Goal: Task Accomplishment & Management: Manage account settings

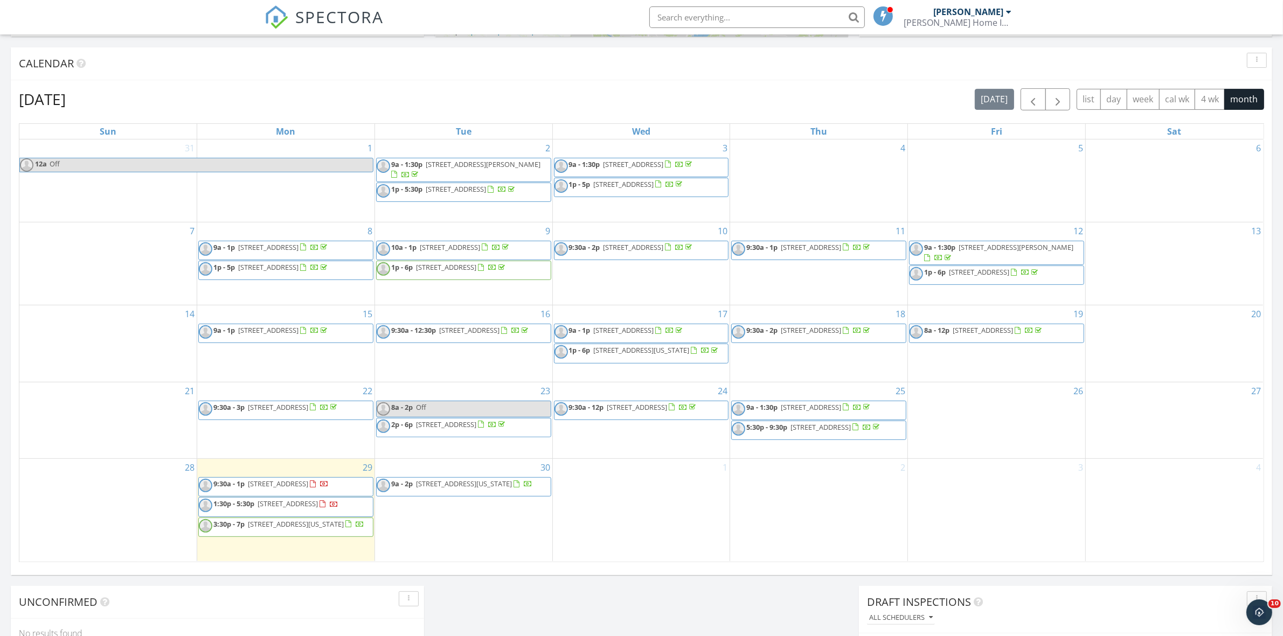
scroll to position [472, 0]
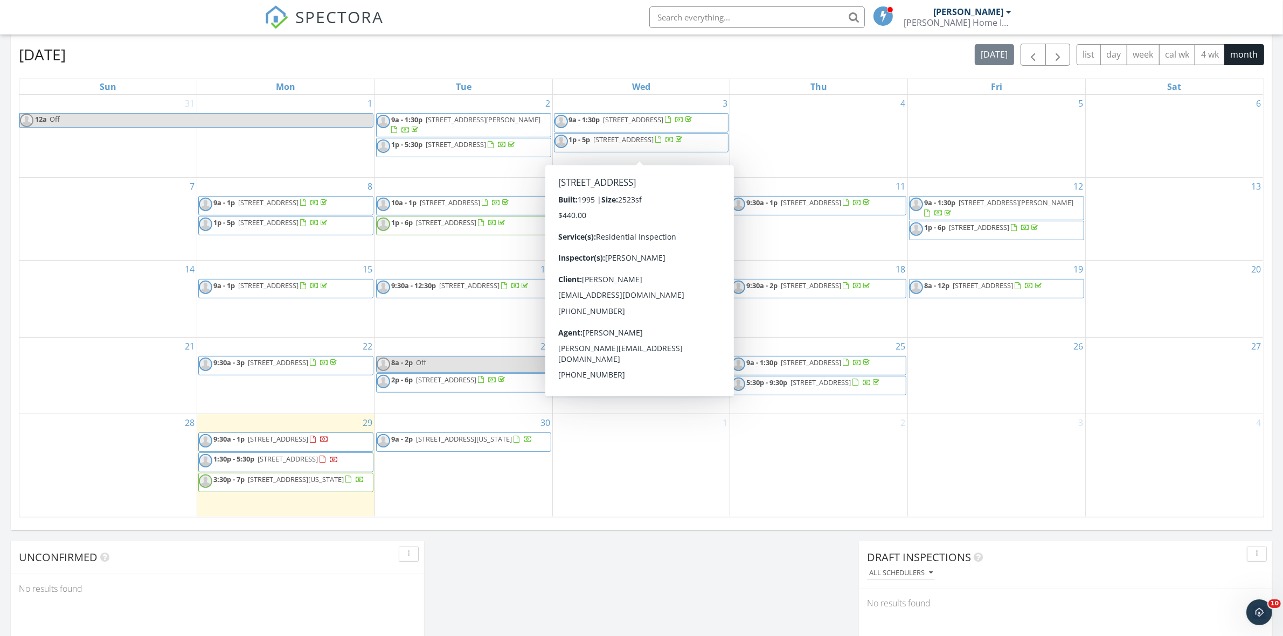
click at [805, 447] on div "2" at bounding box center [818, 465] width 177 height 102
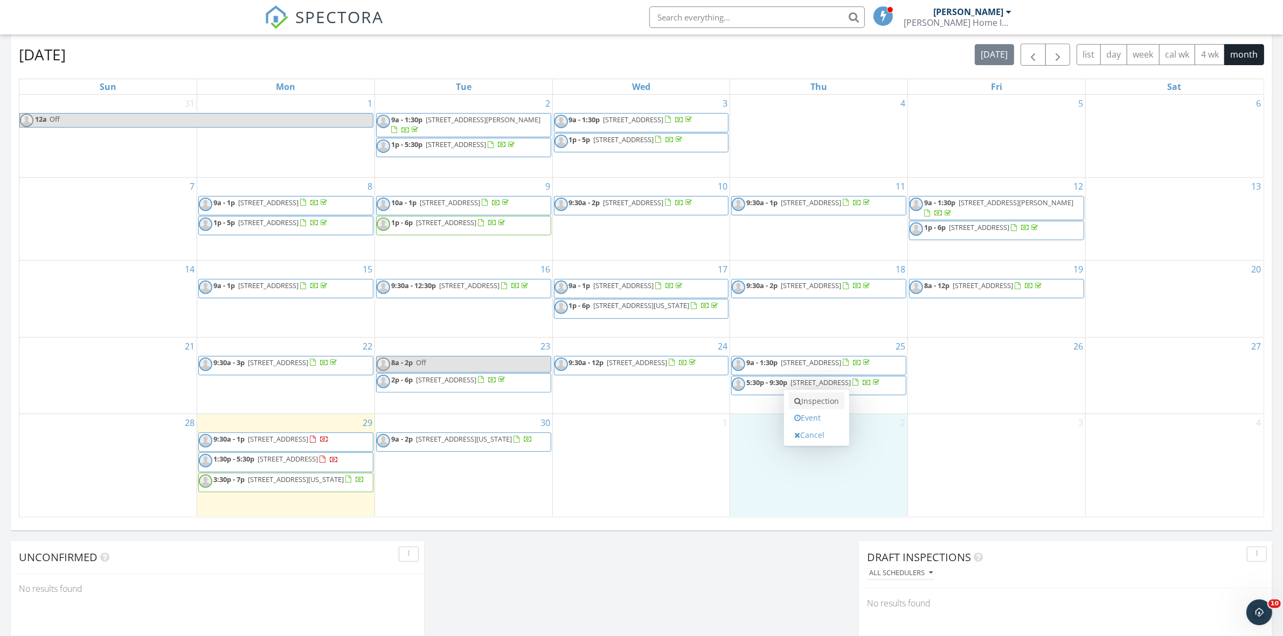
click at [807, 404] on link "Inspection" at bounding box center [817, 401] width 56 height 17
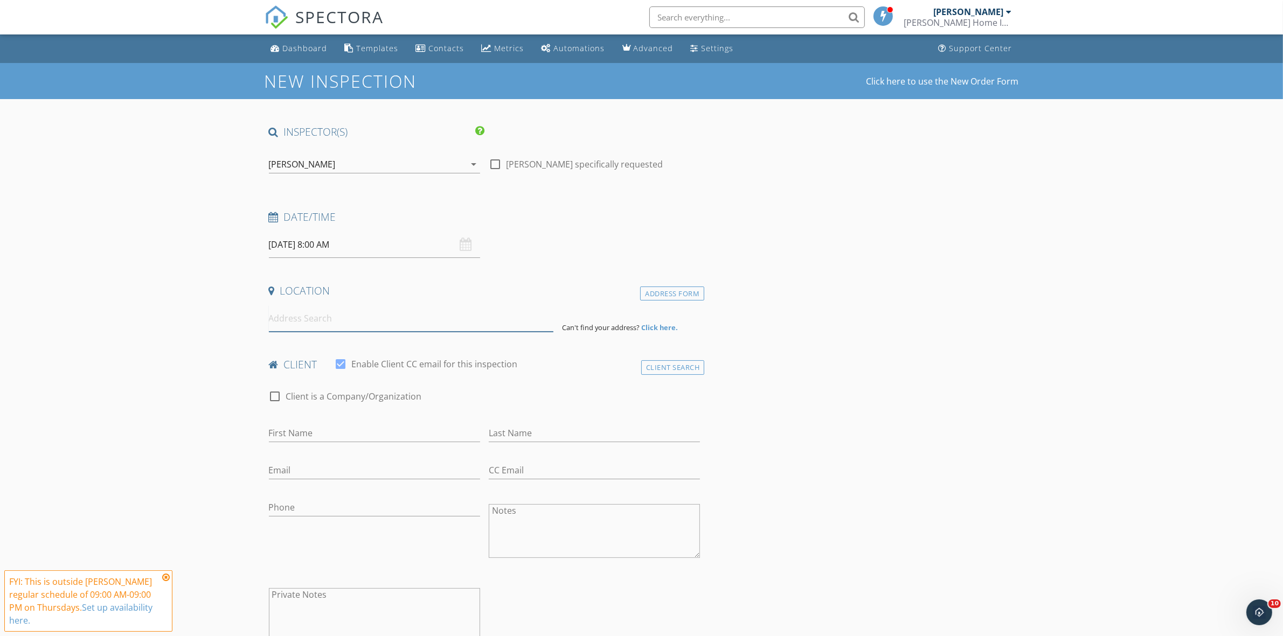
click at [348, 323] on input at bounding box center [411, 319] width 285 height 26
click at [318, 244] on input "10/02/2025 8:00 AM" at bounding box center [374, 245] width 211 height 26
type input "09"
type input "10/02/2025 9:00 AM"
click at [333, 422] on span at bounding box center [332, 423] width 8 height 11
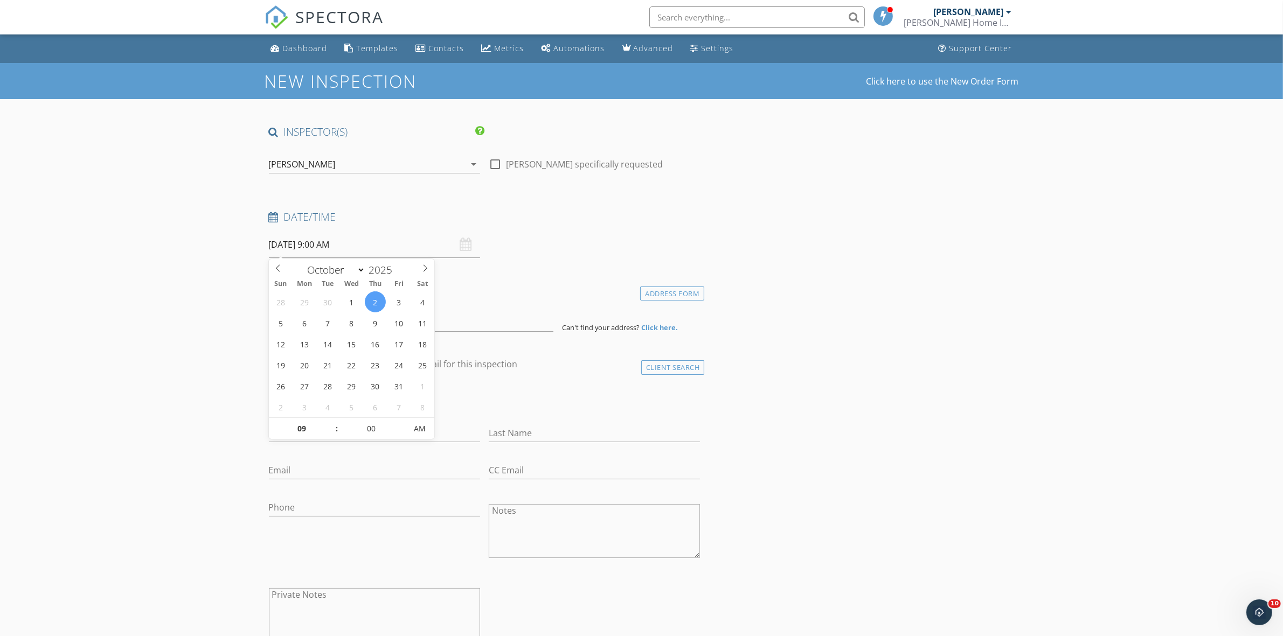
click at [310, 322] on input at bounding box center [411, 319] width 285 height 26
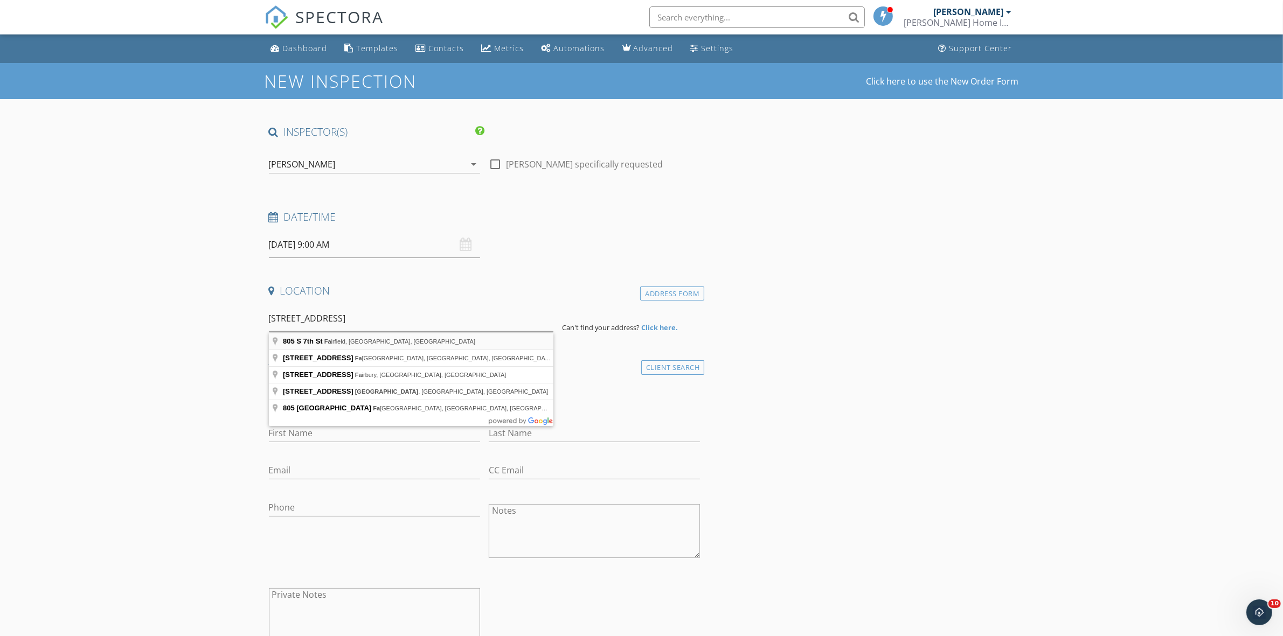
type input "805 S 7th St, Fairfield, IA, USA"
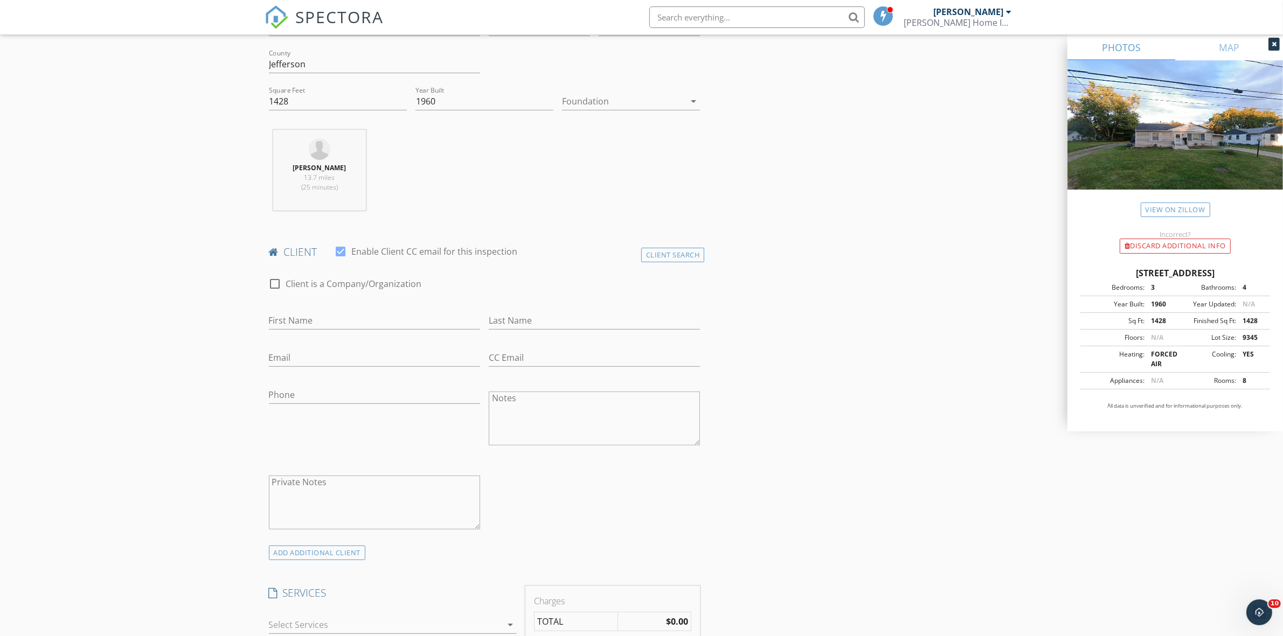
scroll to position [472, 0]
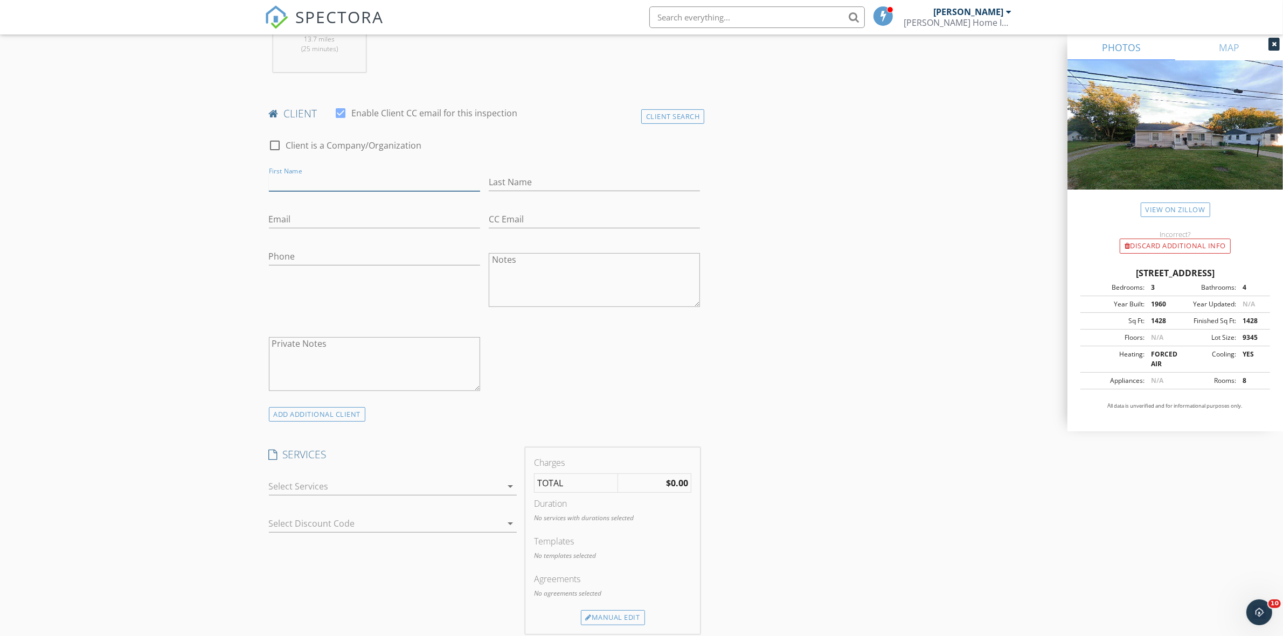
click at [355, 179] on input "First Name" at bounding box center [374, 183] width 211 height 18
paste input "Jeremy Gorsuch"
type input "Jeremy Gorsuch"
click at [528, 181] on input "Last Name" at bounding box center [594, 183] width 211 height 18
type input "Gorsuch"
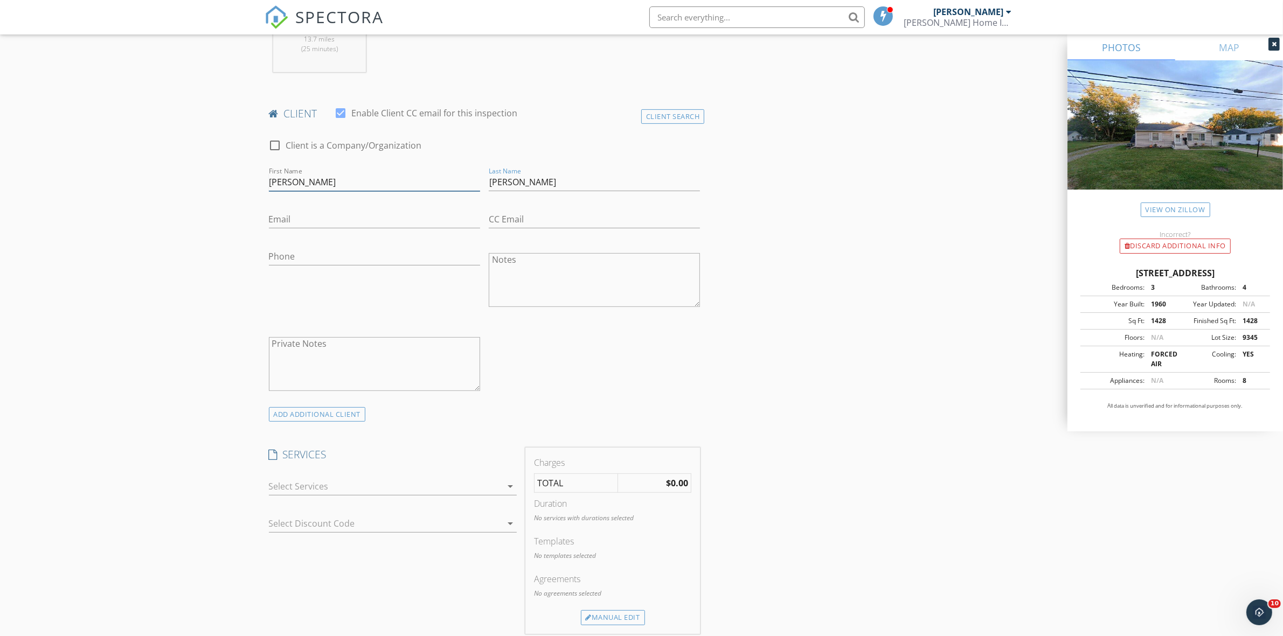
click at [466, 189] on input "Jeremy Gorsuch" at bounding box center [374, 183] width 211 height 18
type input "Jeremy"
click at [310, 216] on input "Email" at bounding box center [374, 220] width 211 height 18
paste input "Jeremy Gorsuch"
type input "Jeremy Gorsuch"
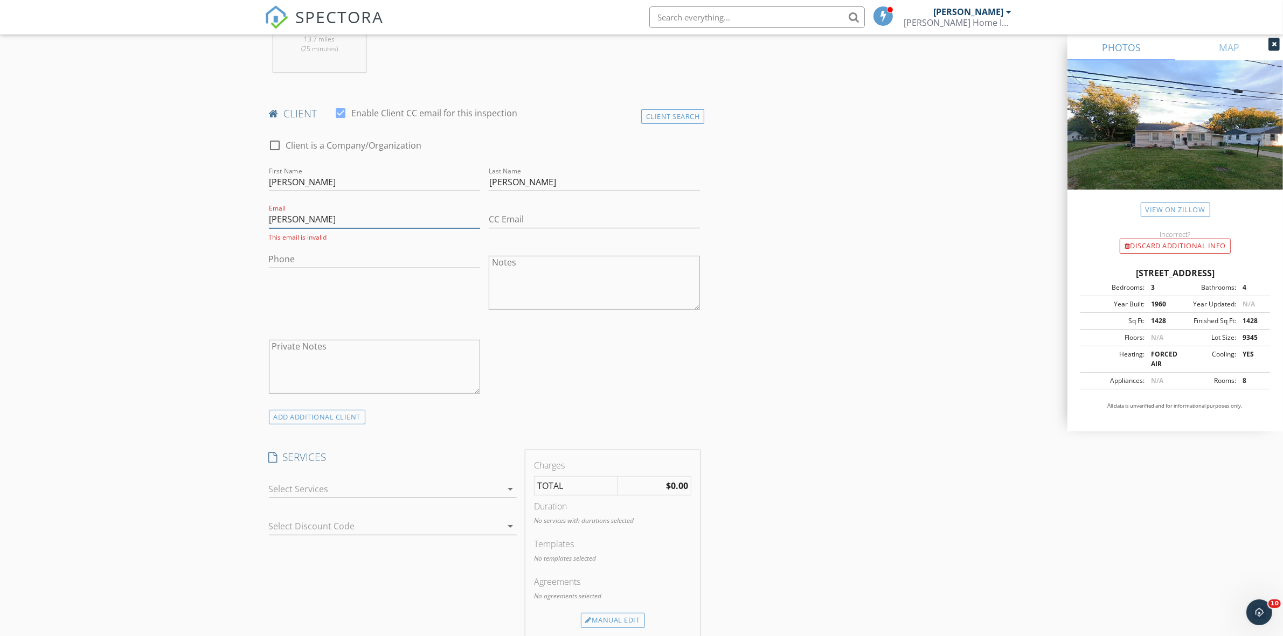
drag, startPoint x: 318, startPoint y: 226, endPoint x: 189, endPoint y: 230, distance: 128.8
click at [194, 230] on div "New Inspection Click here to use the New Order Form INSPECTOR(S) check_box Phil…" at bounding box center [641, 521] width 1283 height 1858
paste input "jeremygorsuch12@gmail.com"
type input "jeremygorsuch12@gmail.com"
click at [315, 261] on input "Phone" at bounding box center [374, 257] width 211 height 18
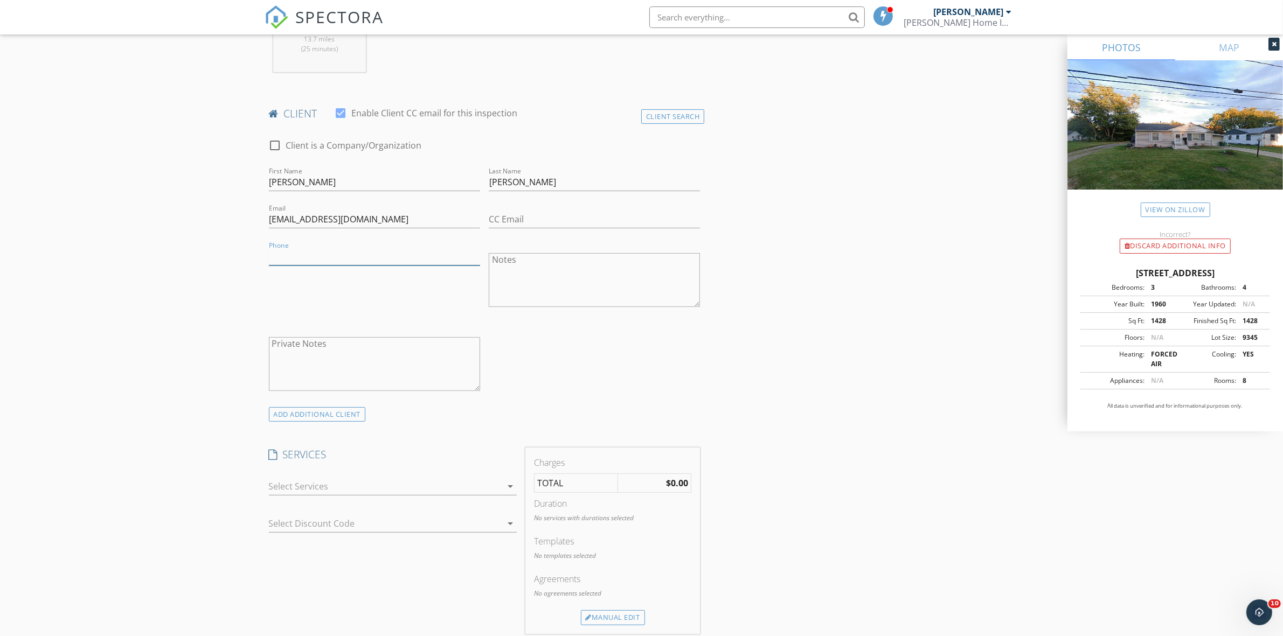
paste input "941-676-0011"
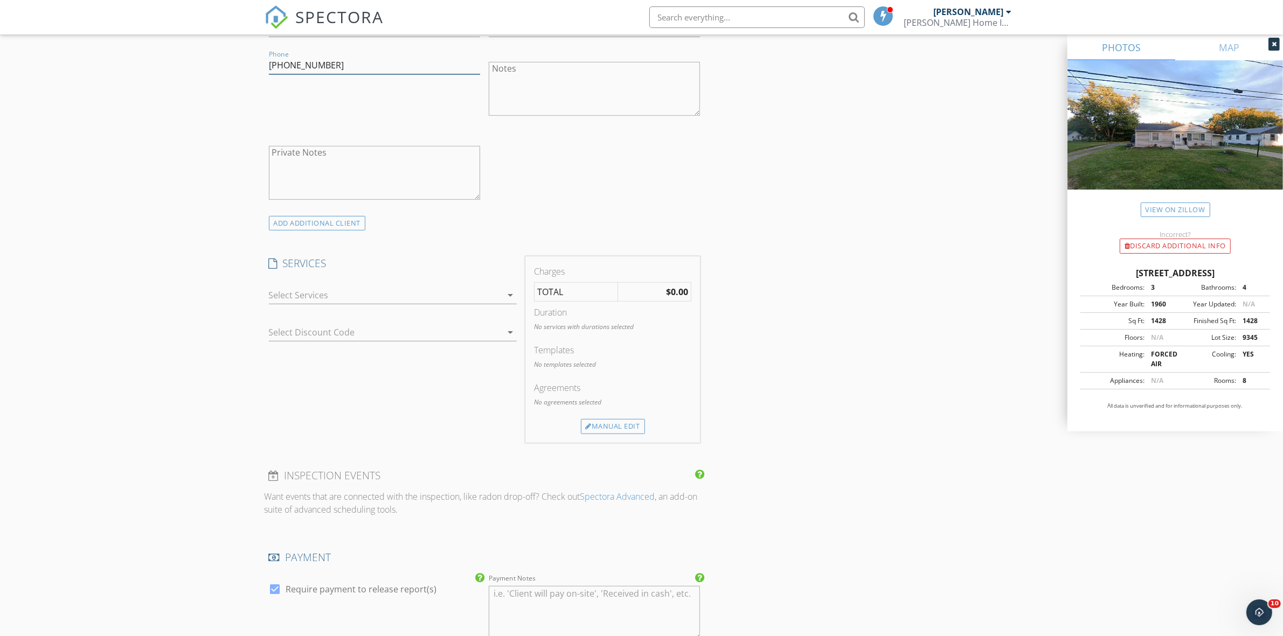
scroll to position [674, 0]
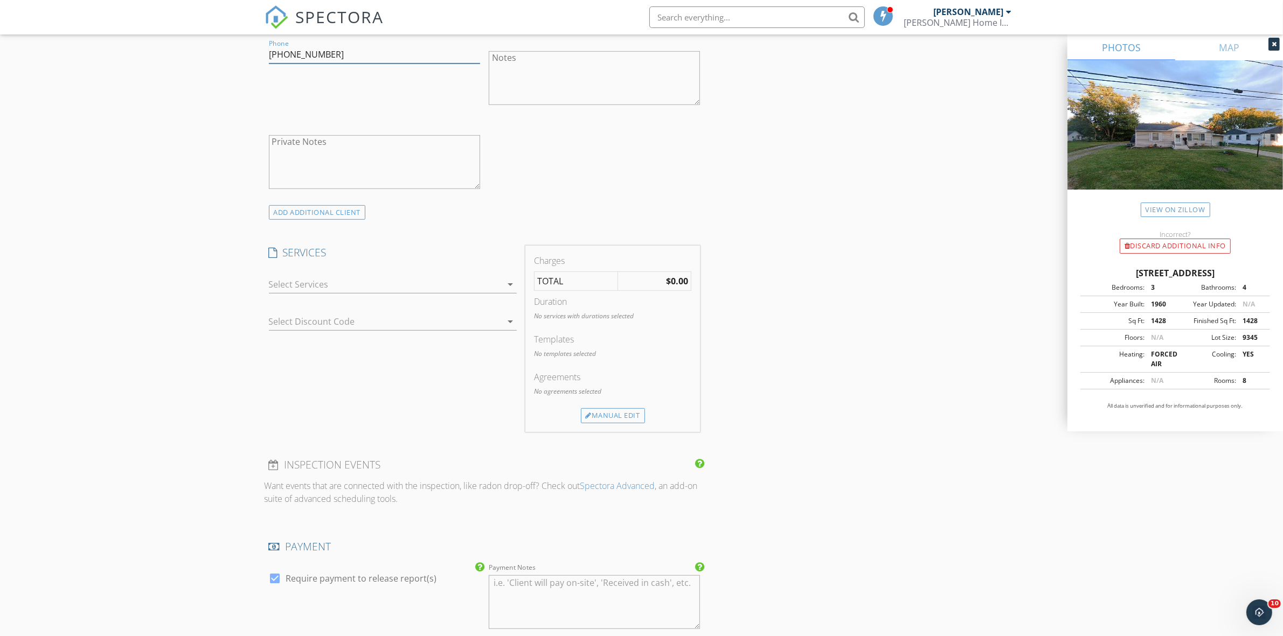
type input "941-676-0011"
click at [435, 289] on div at bounding box center [385, 284] width 233 height 17
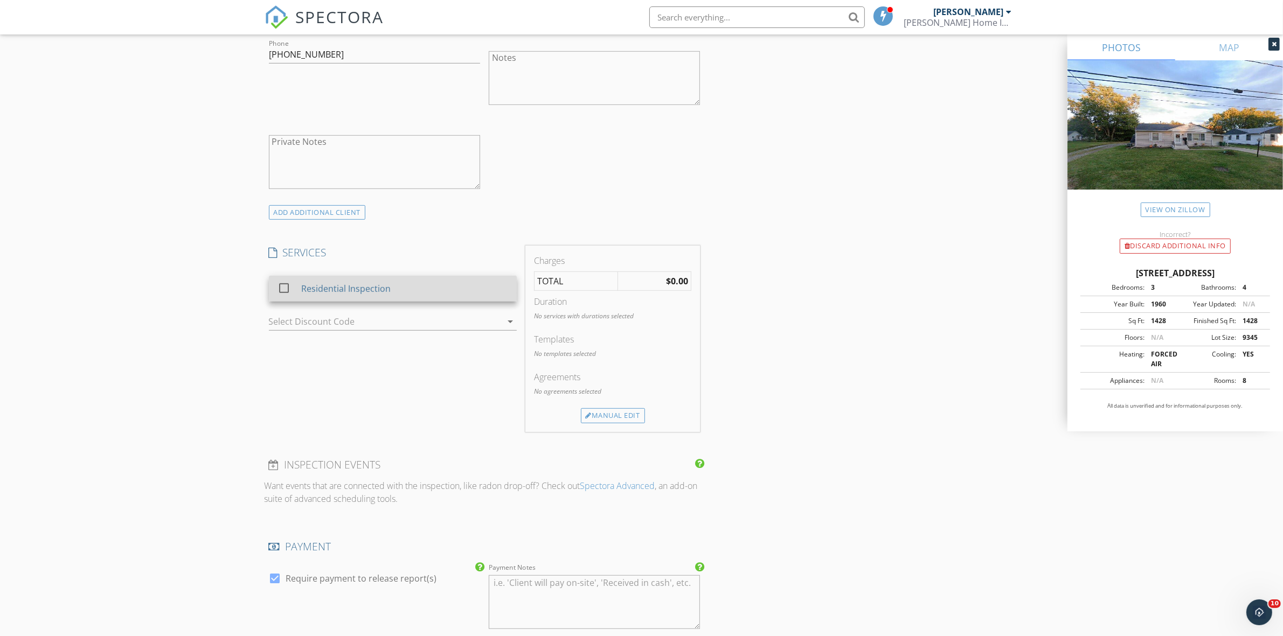
click at [406, 292] on div "Residential Inspection" at bounding box center [404, 289] width 207 height 22
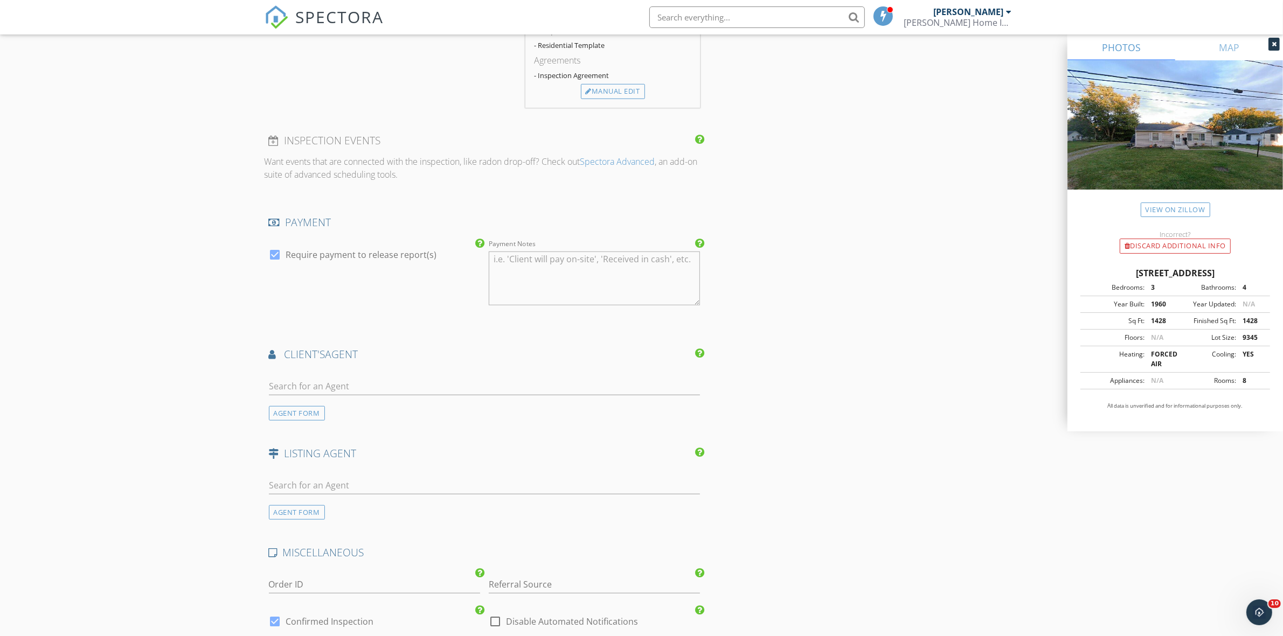
scroll to position [1145, 0]
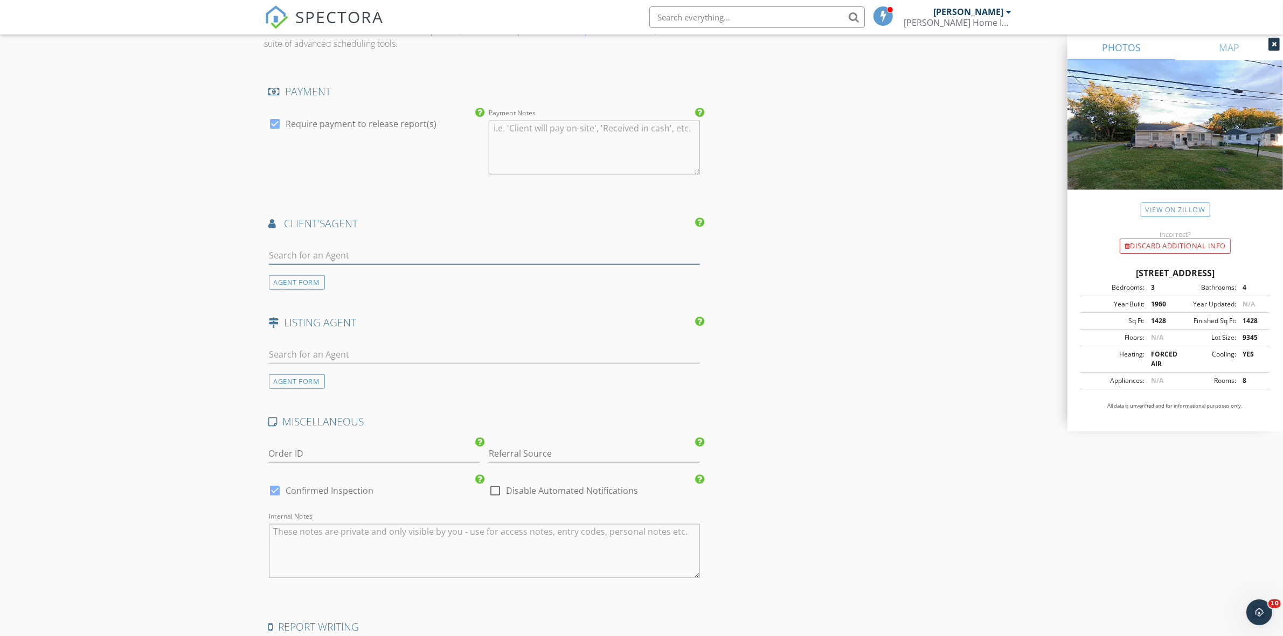
click at [379, 259] on input "text" at bounding box center [485, 256] width 432 height 18
type input "Amber"
click at [354, 275] on div "Amber Lyons" at bounding box center [333, 274] width 67 height 13
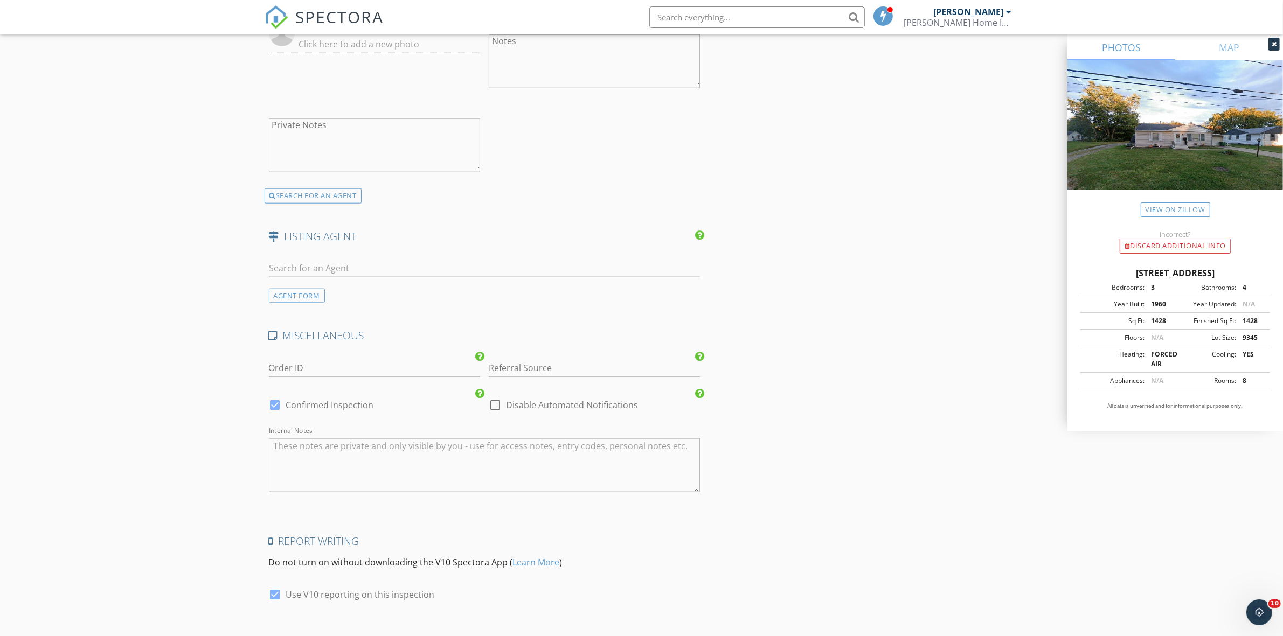
scroll to position [1545, 0]
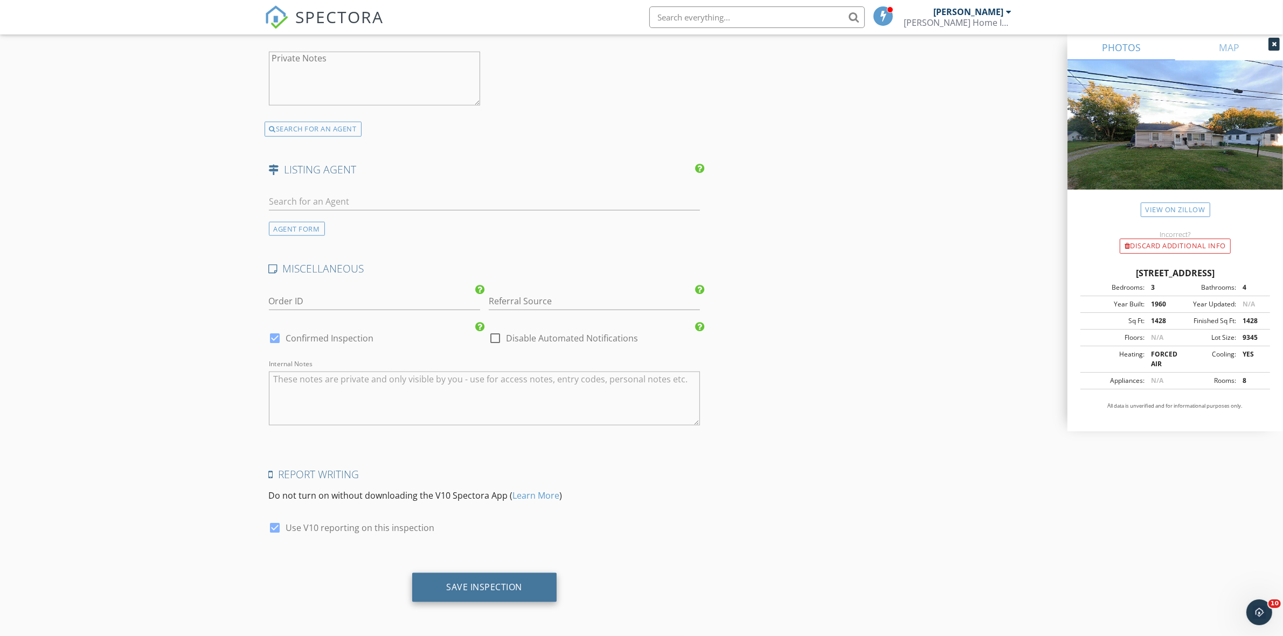
click at [513, 583] on div "Save Inspection" at bounding box center [485, 587] width 76 height 11
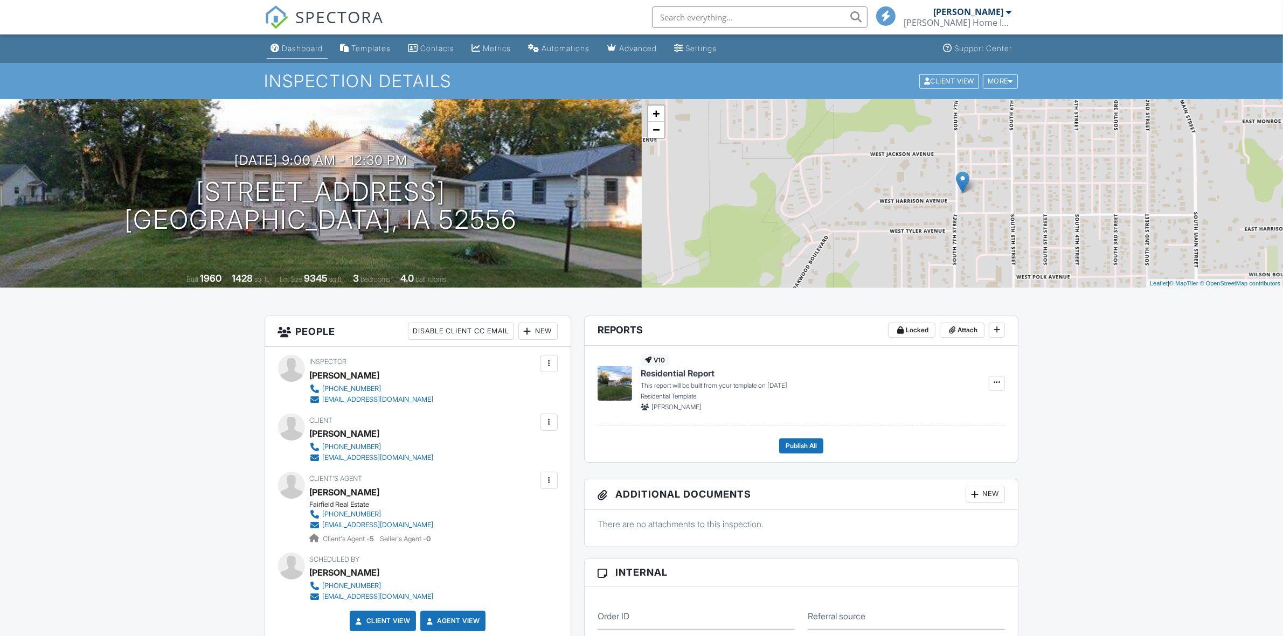
click at [306, 42] on link "Dashboard" at bounding box center [297, 49] width 61 height 20
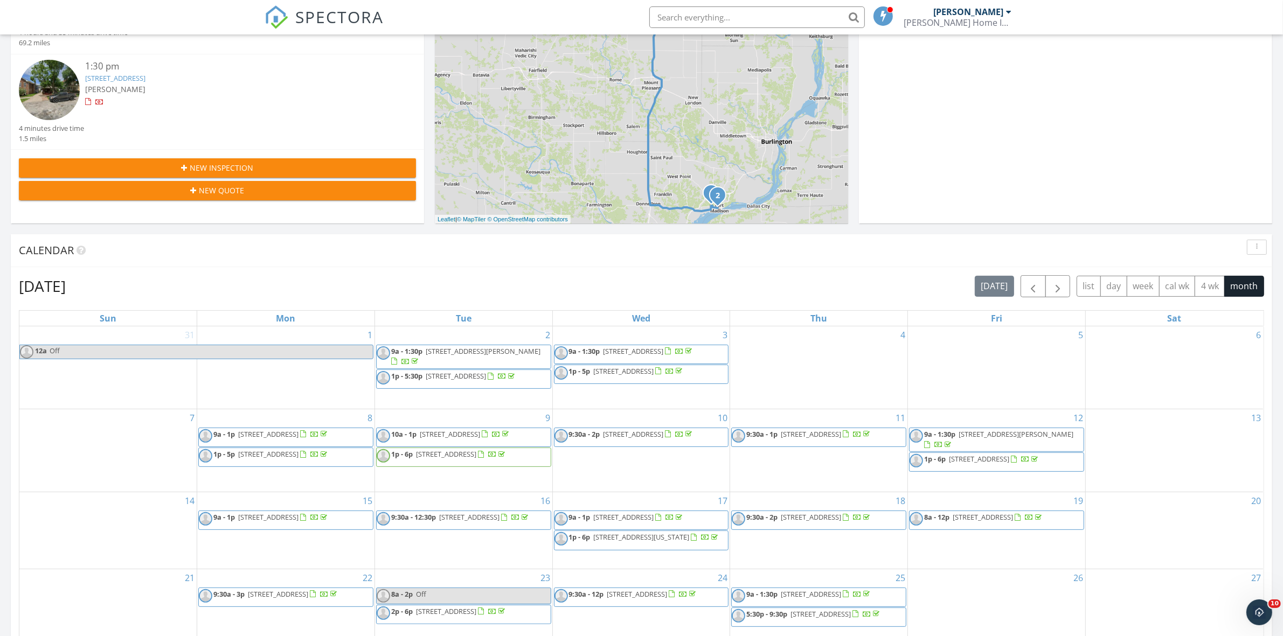
scroll to position [404, 0]
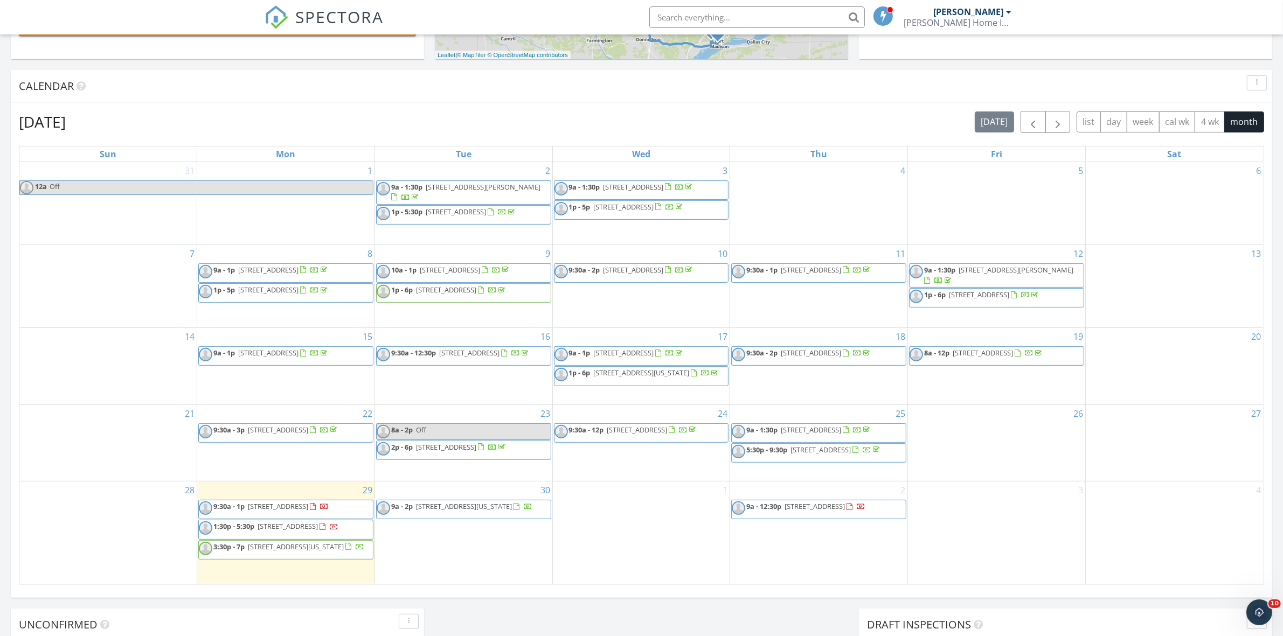
click at [308, 502] on span "[STREET_ADDRESS]" at bounding box center [278, 507] width 60 height 10
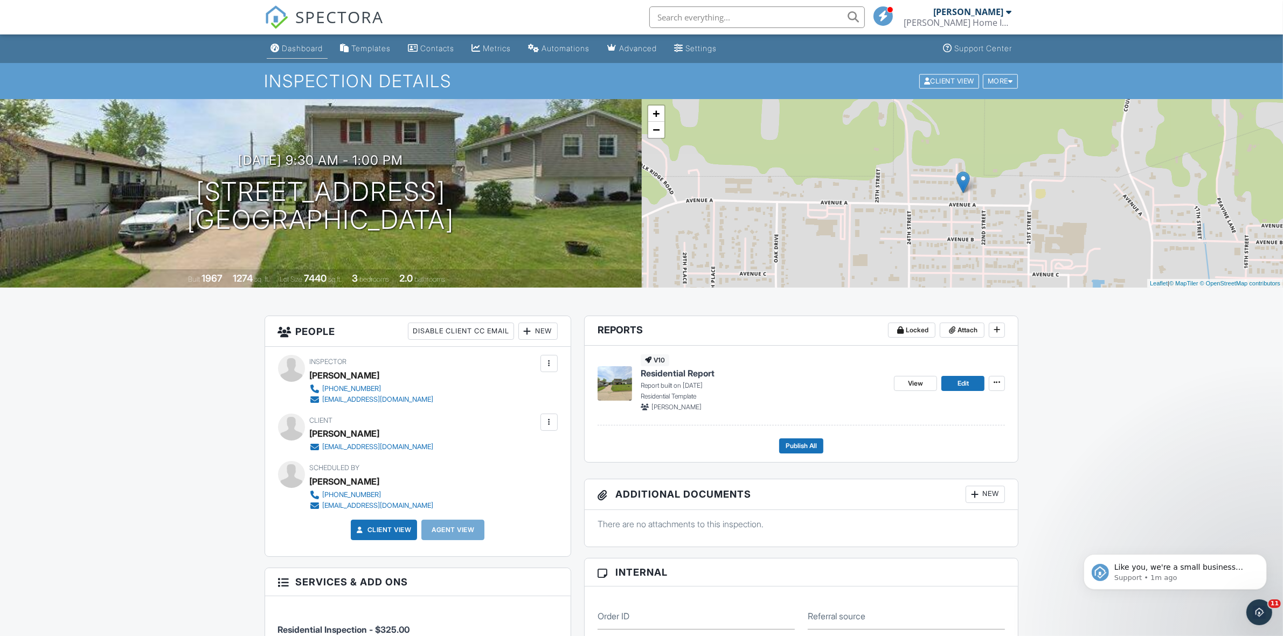
click at [301, 46] on div "Dashboard" at bounding box center [302, 48] width 41 height 9
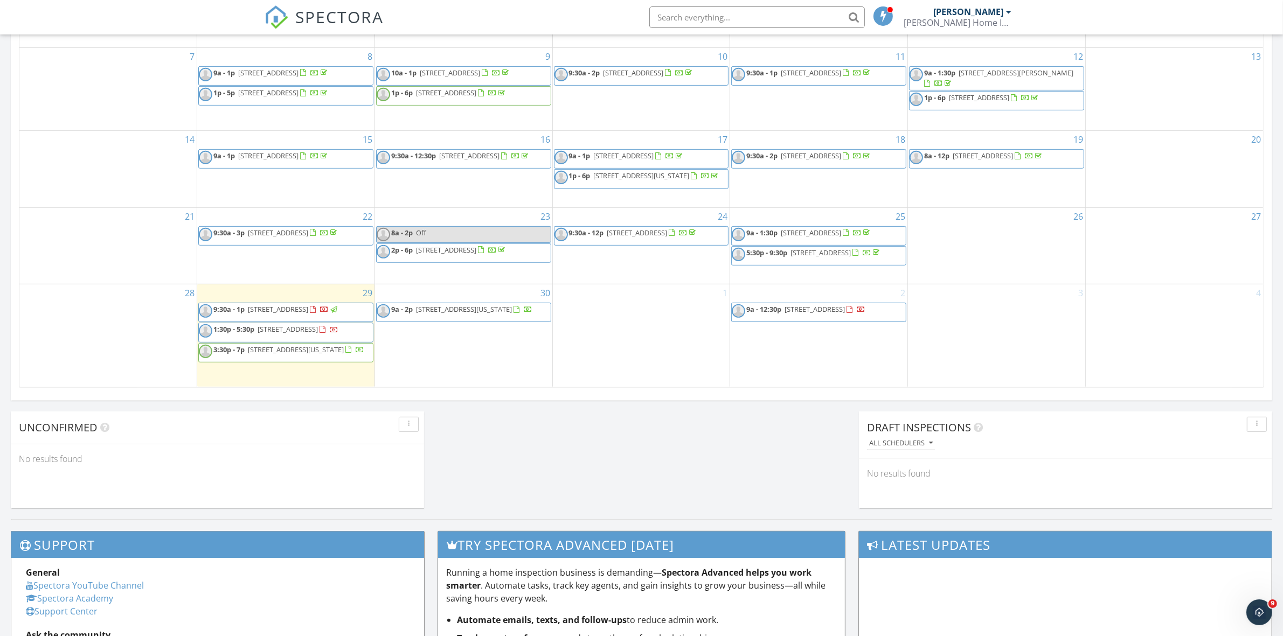
scroll to position [606, 0]
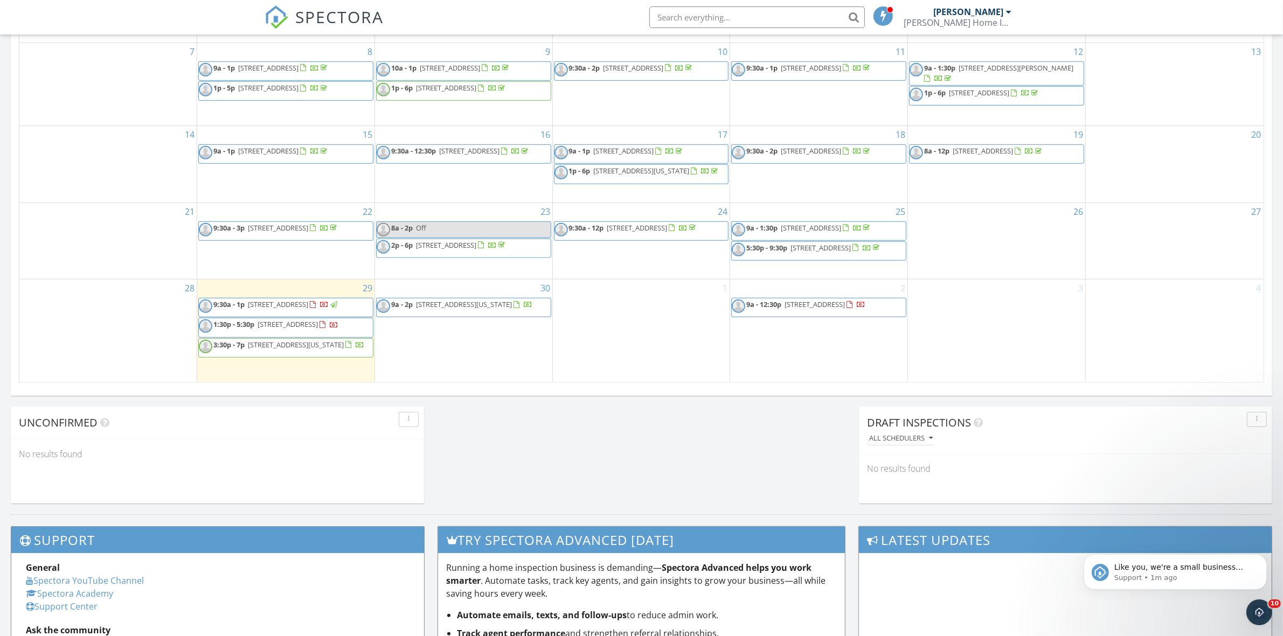
click at [989, 303] on div "3" at bounding box center [996, 331] width 177 height 102
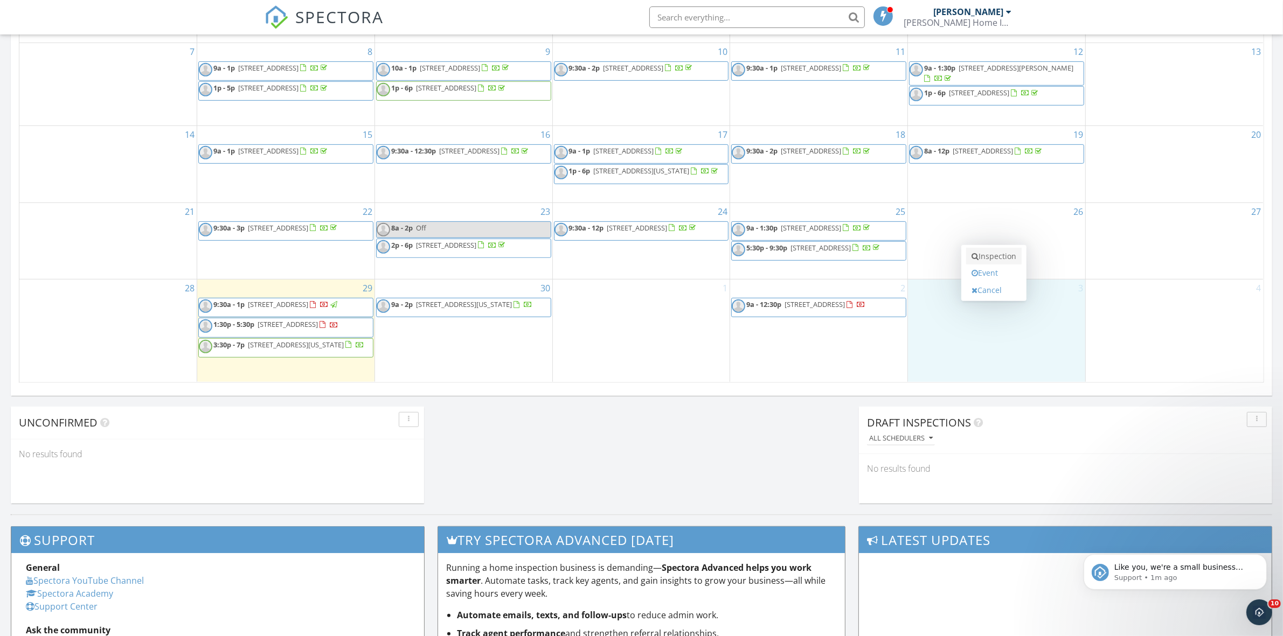
click at [992, 257] on link "Inspection" at bounding box center [994, 256] width 56 height 17
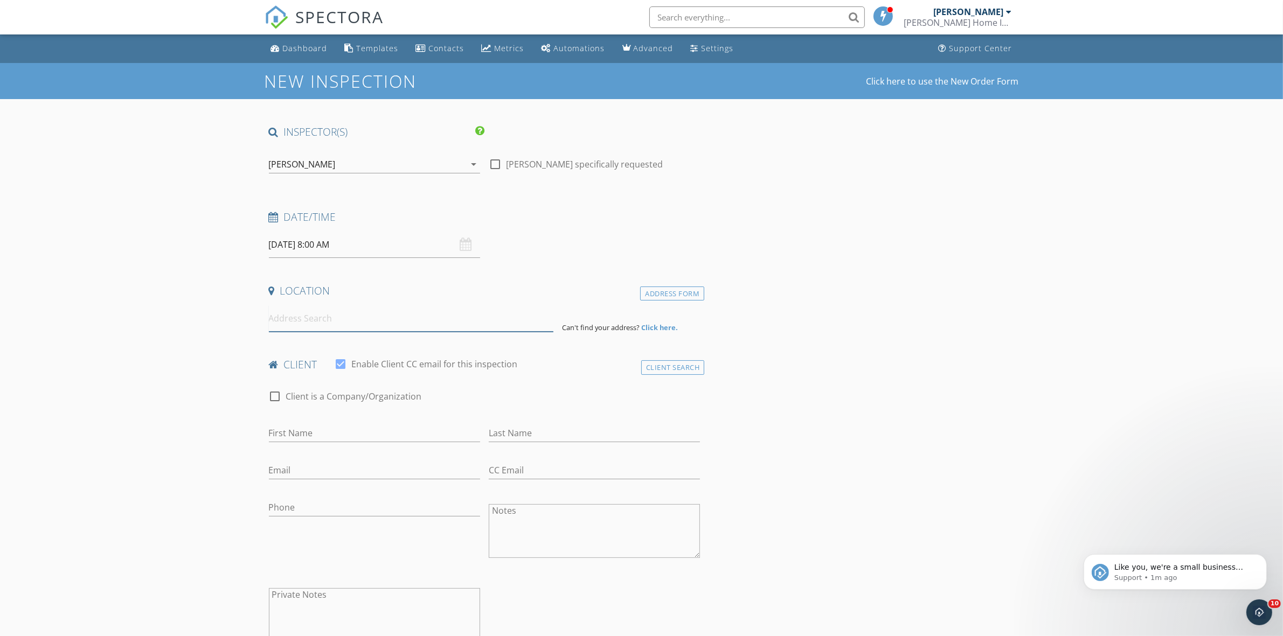
click at [321, 328] on input at bounding box center [411, 319] width 285 height 26
click at [296, 324] on input at bounding box center [411, 319] width 285 height 26
paste input "2781 260th Street"
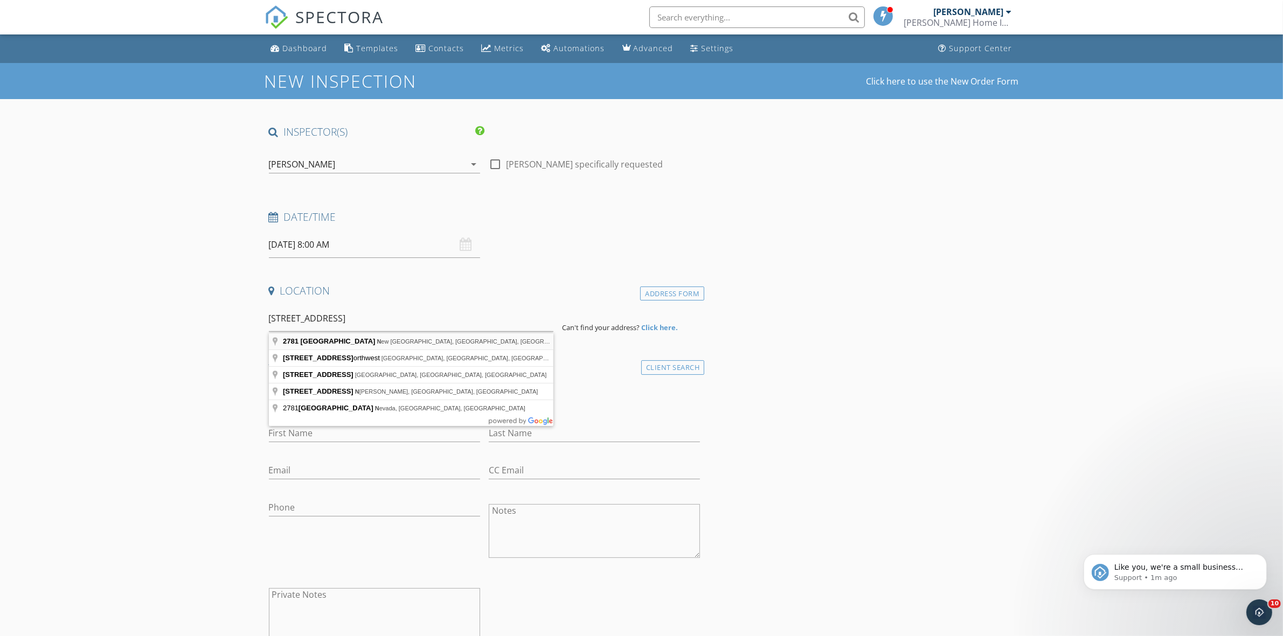
type input "2781 260th Street, New London, IA, USA"
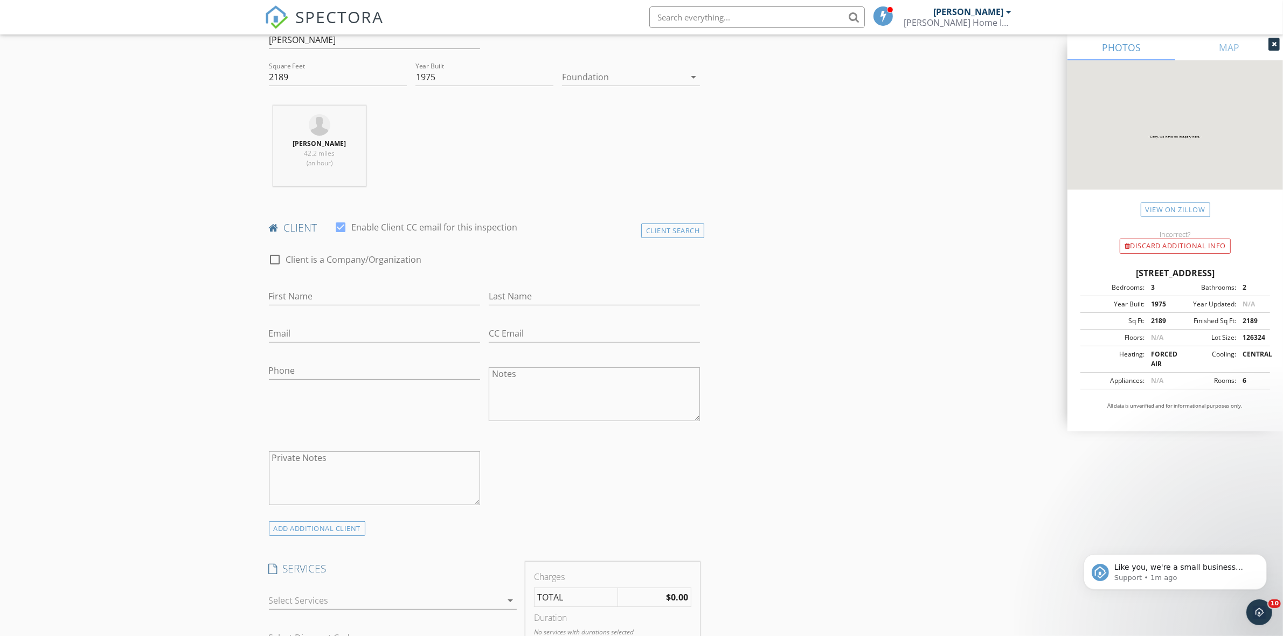
scroll to position [404, 0]
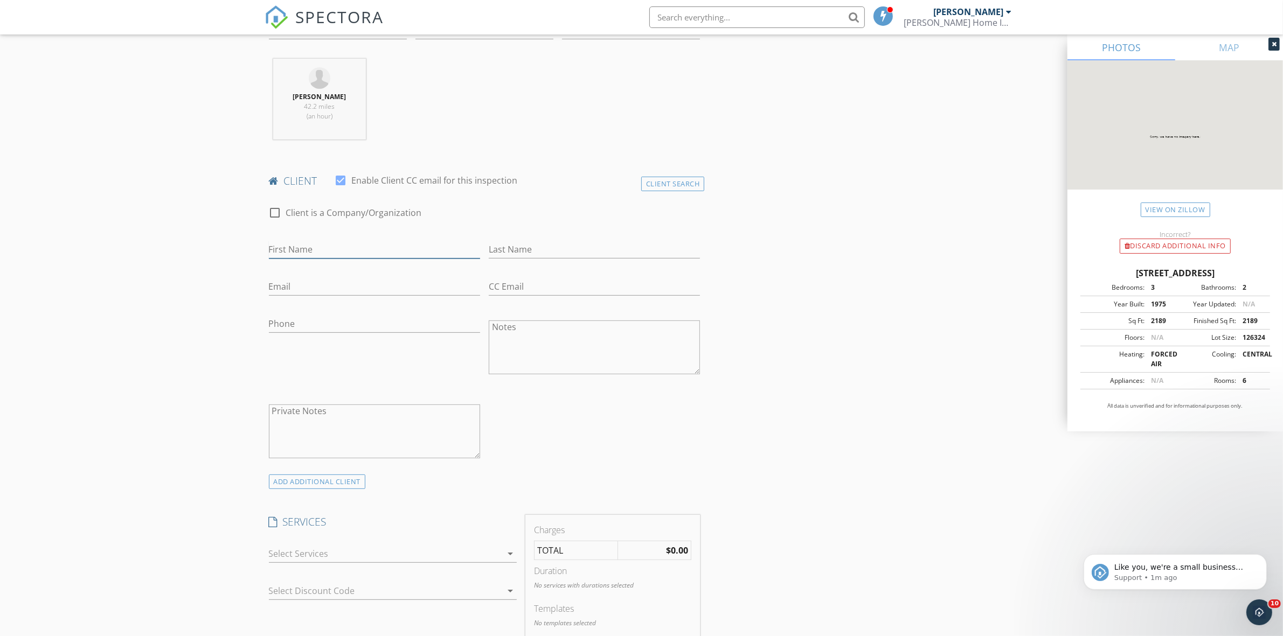
click at [308, 255] on input "First Name" at bounding box center [374, 250] width 211 height 18
paste input "Cassie and Neil Gerst"
type input "Cassie and Neil Gerst"
click at [527, 250] on input "Last Name" at bounding box center [594, 250] width 211 height 18
type input "Gerst"
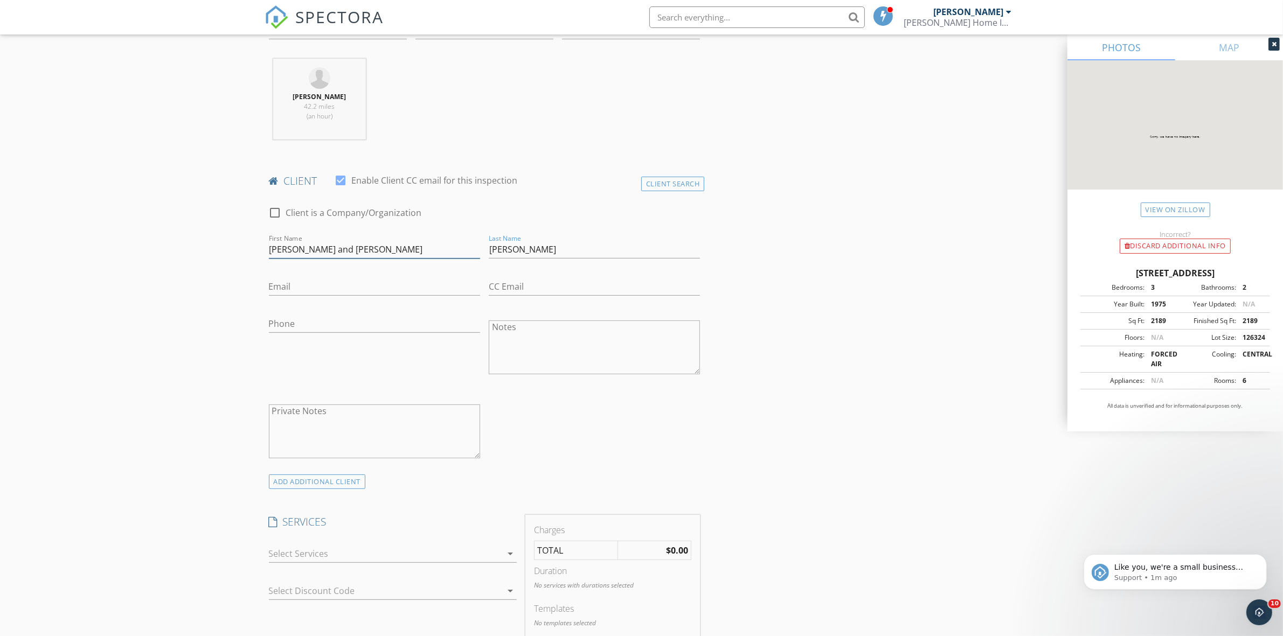
click at [457, 251] on input "Cassie and Neil Gerst" at bounding box center [374, 250] width 211 height 18
type input "Cassie and Neil"
click at [281, 285] on input "Email" at bounding box center [374, 287] width 211 height 18
paste input "Cassie.Gerst@gmail.com"
type input "Cassie.Gerst@gmail.com"
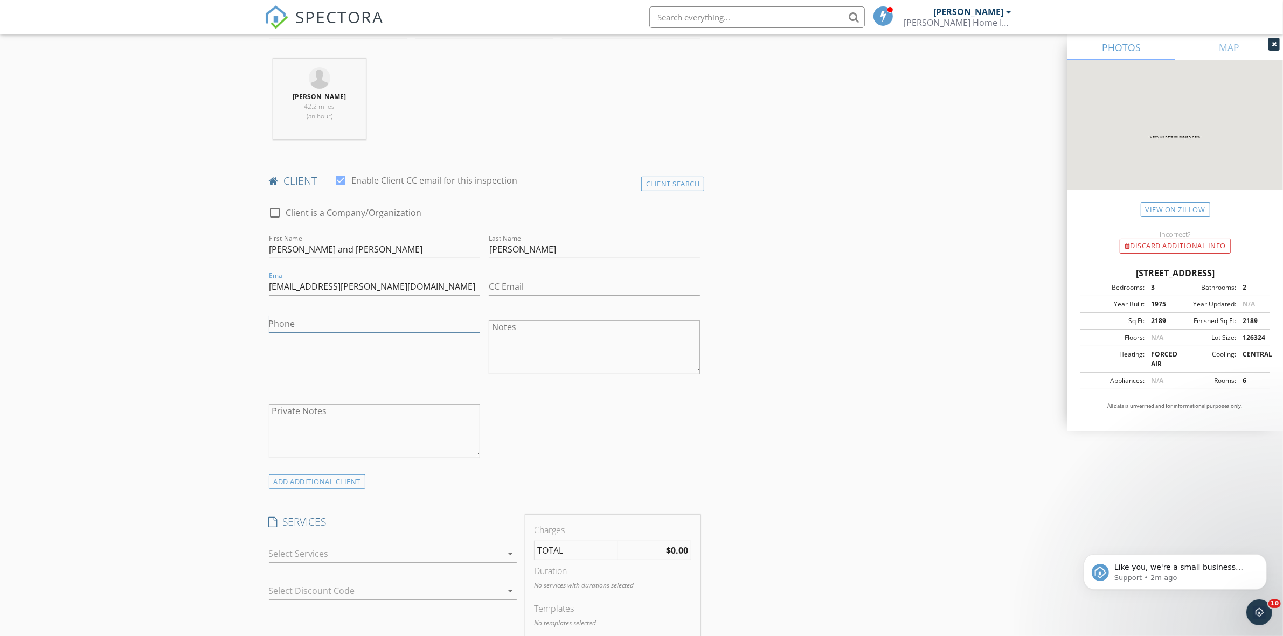
click at [335, 329] on input "Phone" at bounding box center [374, 324] width 211 height 18
paste input "319-217-2765"
type input "319-217-2765"
click at [150, 318] on div "New Inspection Click here to use the New Order Form INSPECTOR(S) check_box Phil…" at bounding box center [641, 586] width 1283 height 1855
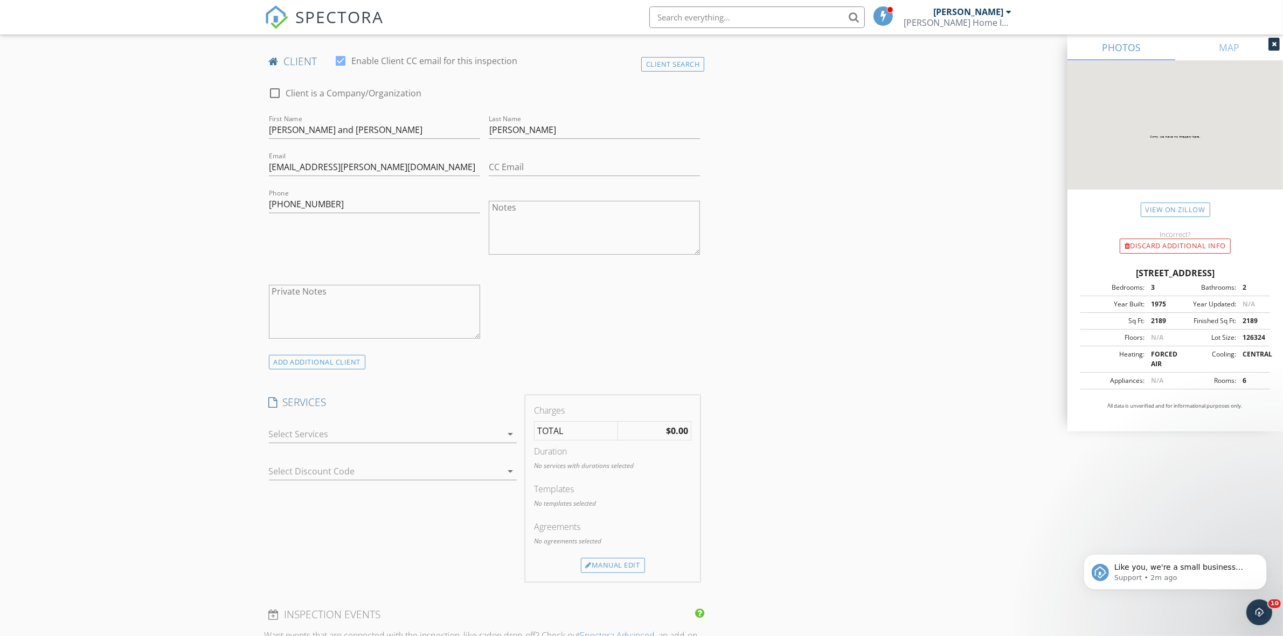
scroll to position [674, 0]
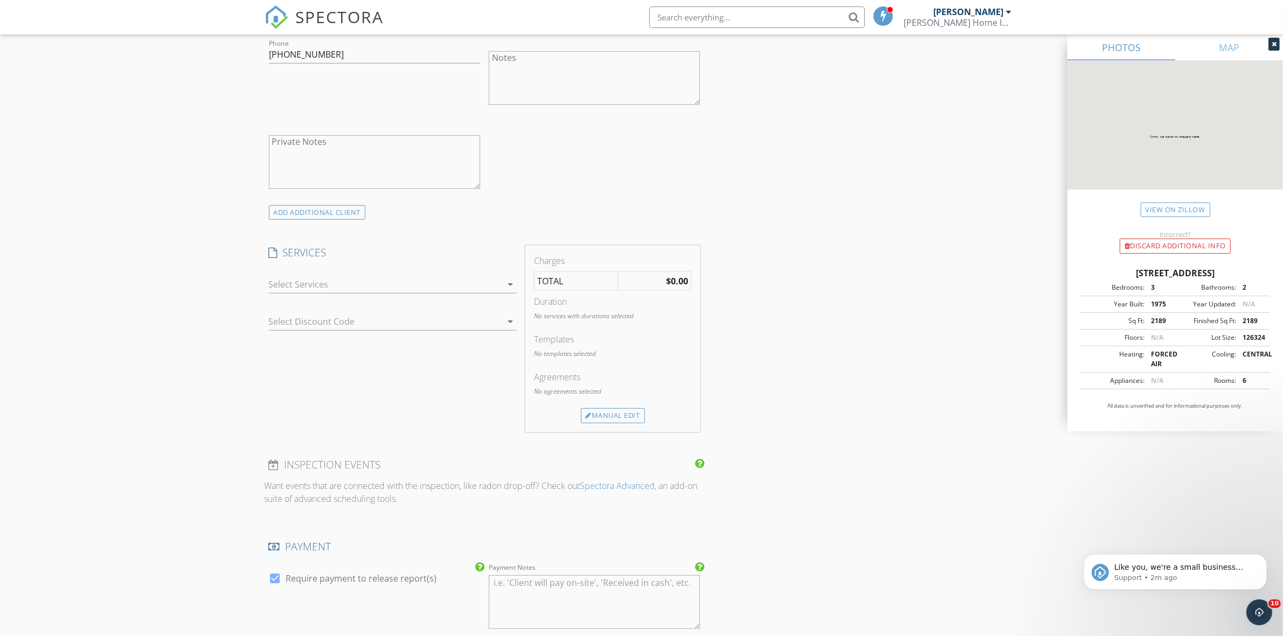
click at [421, 289] on div at bounding box center [385, 284] width 233 height 17
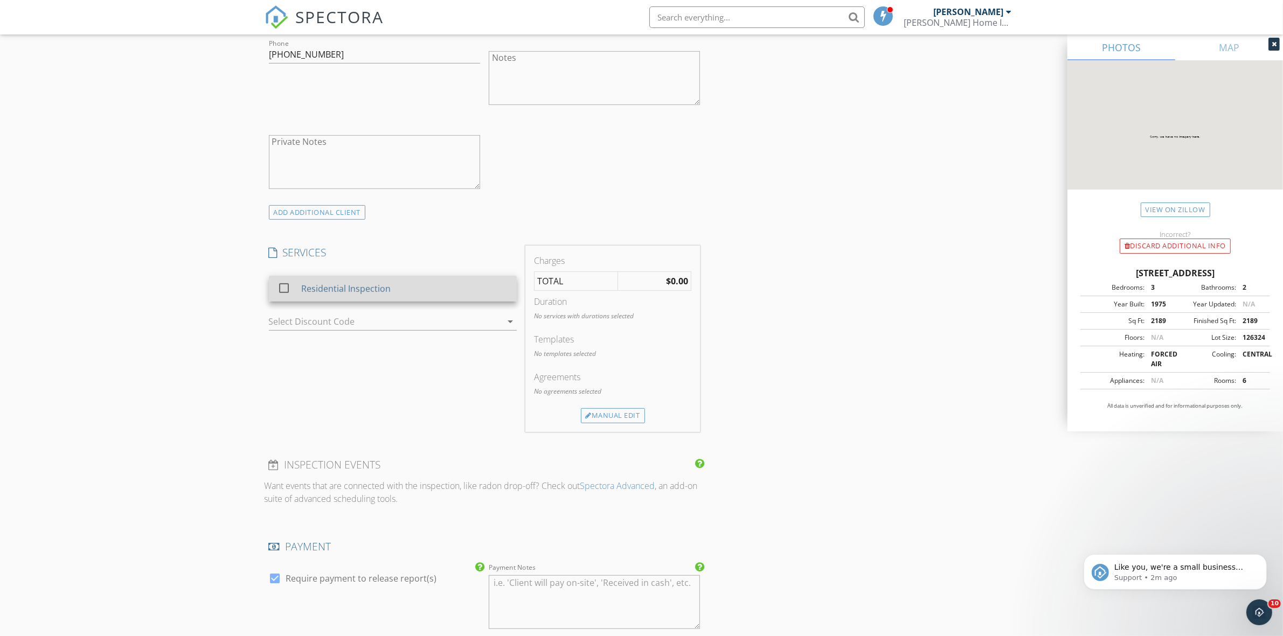
click at [397, 287] on div "Residential Inspection" at bounding box center [404, 289] width 207 height 22
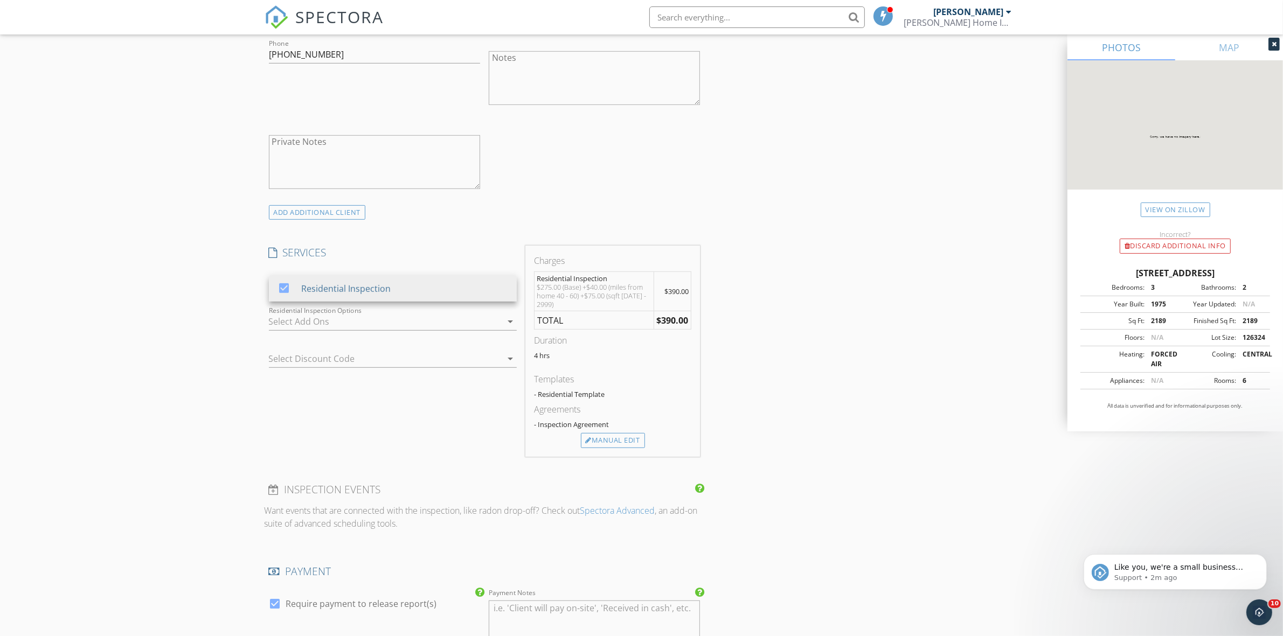
click at [170, 289] on div "New Inspection Click here to use the New Order Form INSPECTOR(S) check_box Phil…" at bounding box center [641, 329] width 1283 height 1880
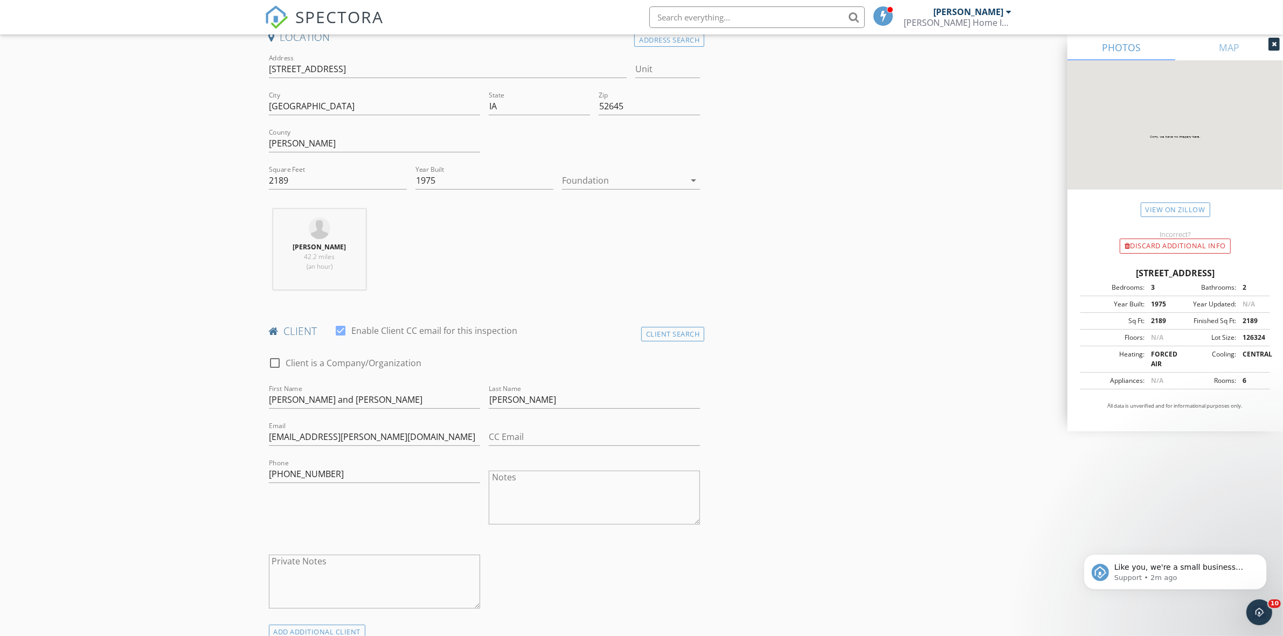
scroll to position [135, 0]
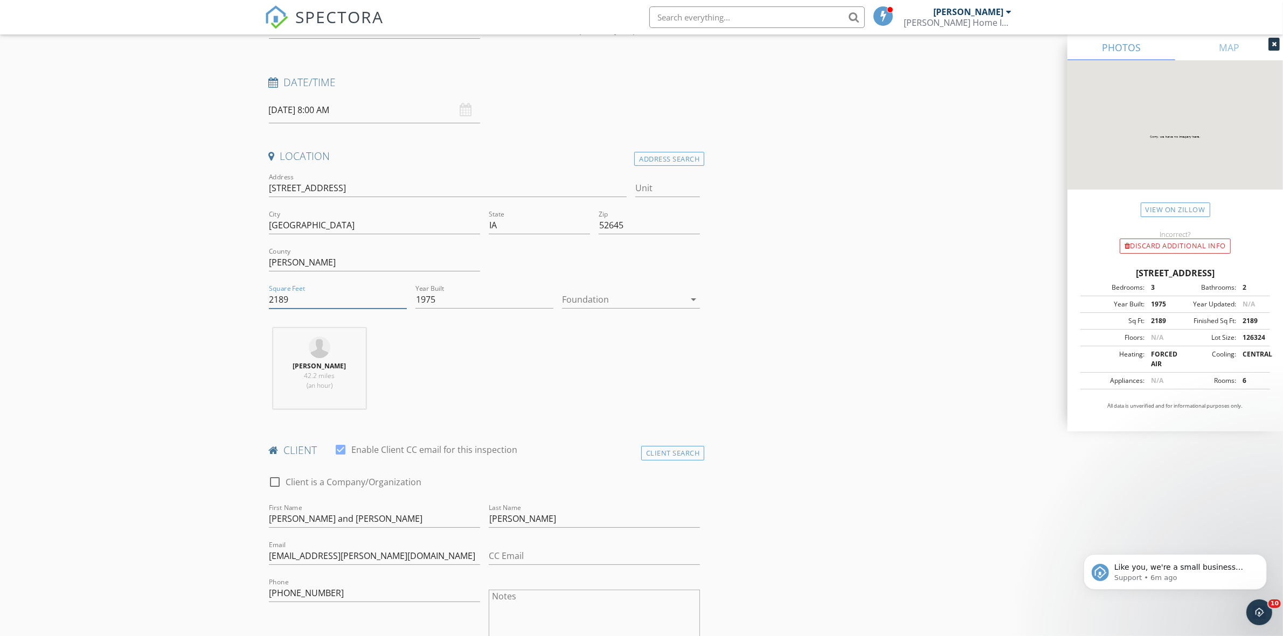
drag, startPoint x: 297, startPoint y: 297, endPoint x: 249, endPoint y: 305, distance: 49.1
type input "1440"
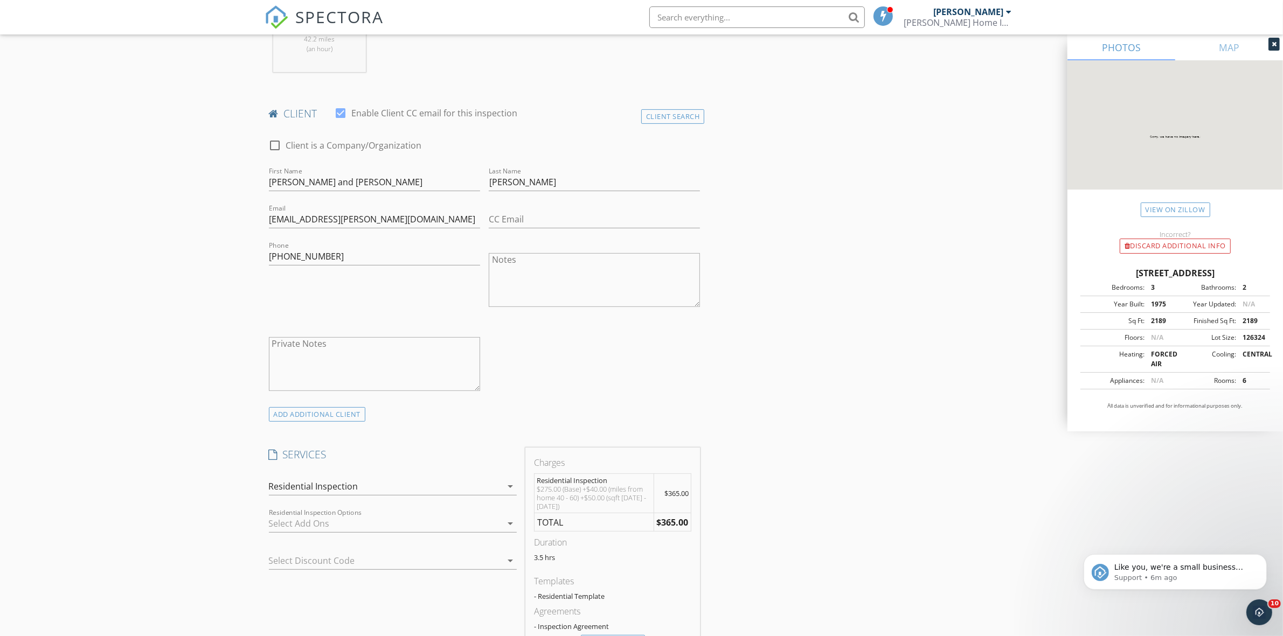
scroll to position [674, 0]
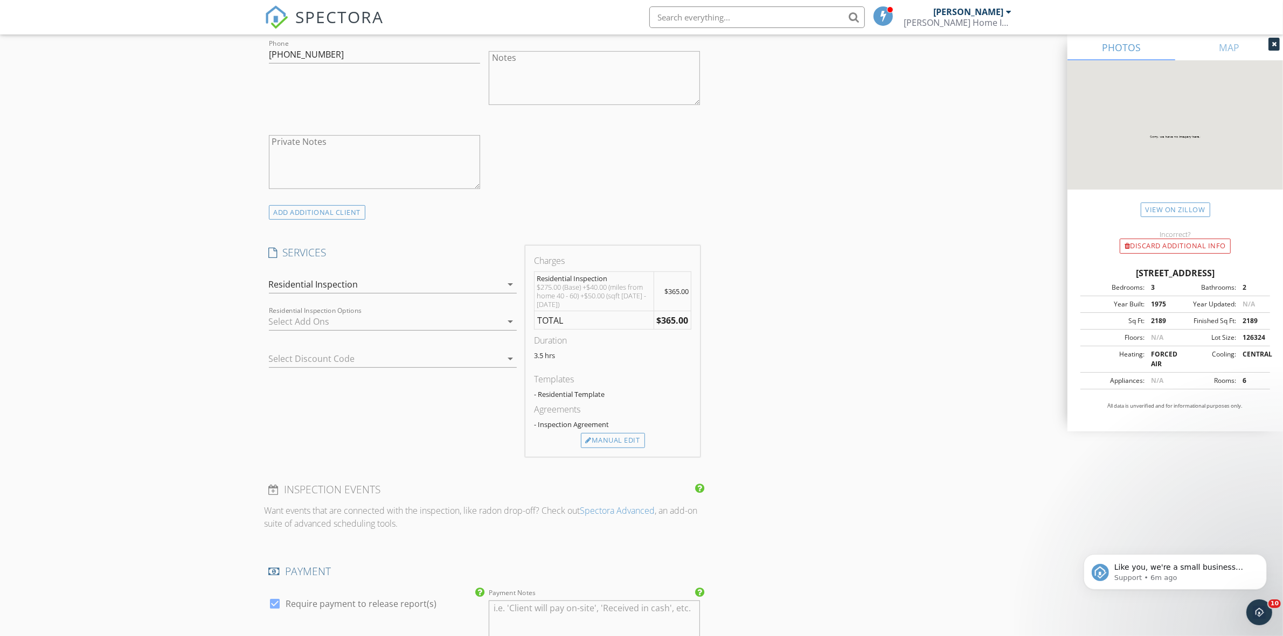
click at [386, 327] on div at bounding box center [385, 321] width 233 height 17
click at [363, 364] on div at bounding box center [378, 358] width 218 height 17
click at [187, 313] on div "New Inspection Click here to use the New Order Form INSPECTOR(S) check_box Phil…" at bounding box center [641, 329] width 1283 height 1880
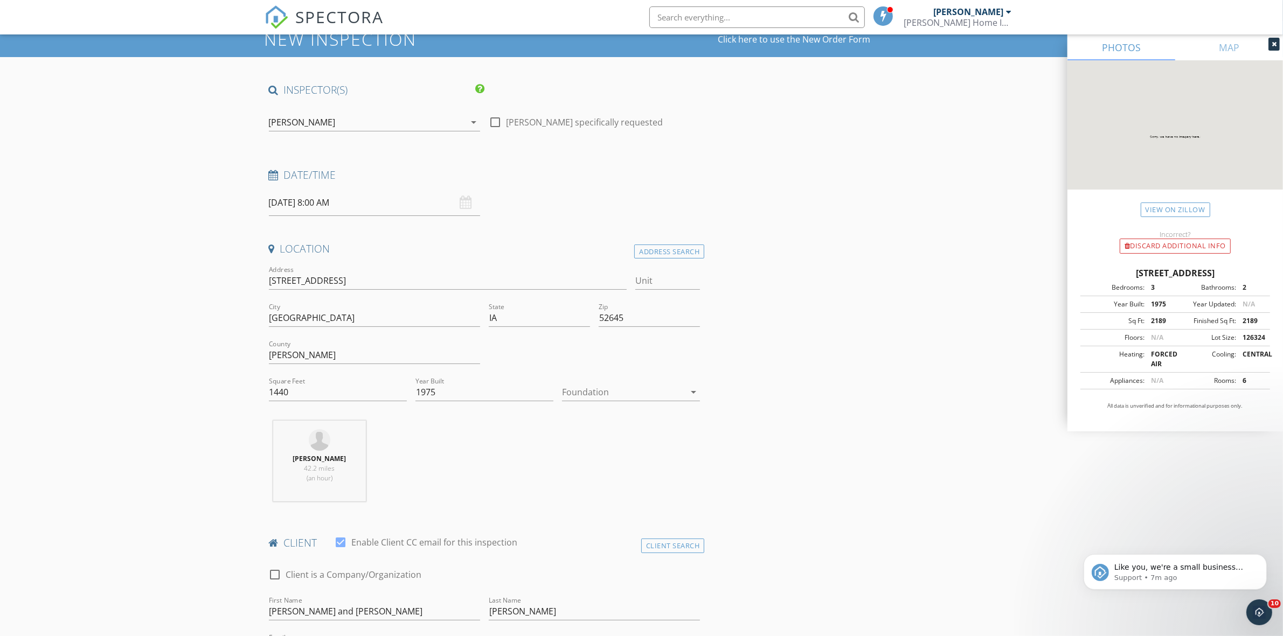
scroll to position [0, 0]
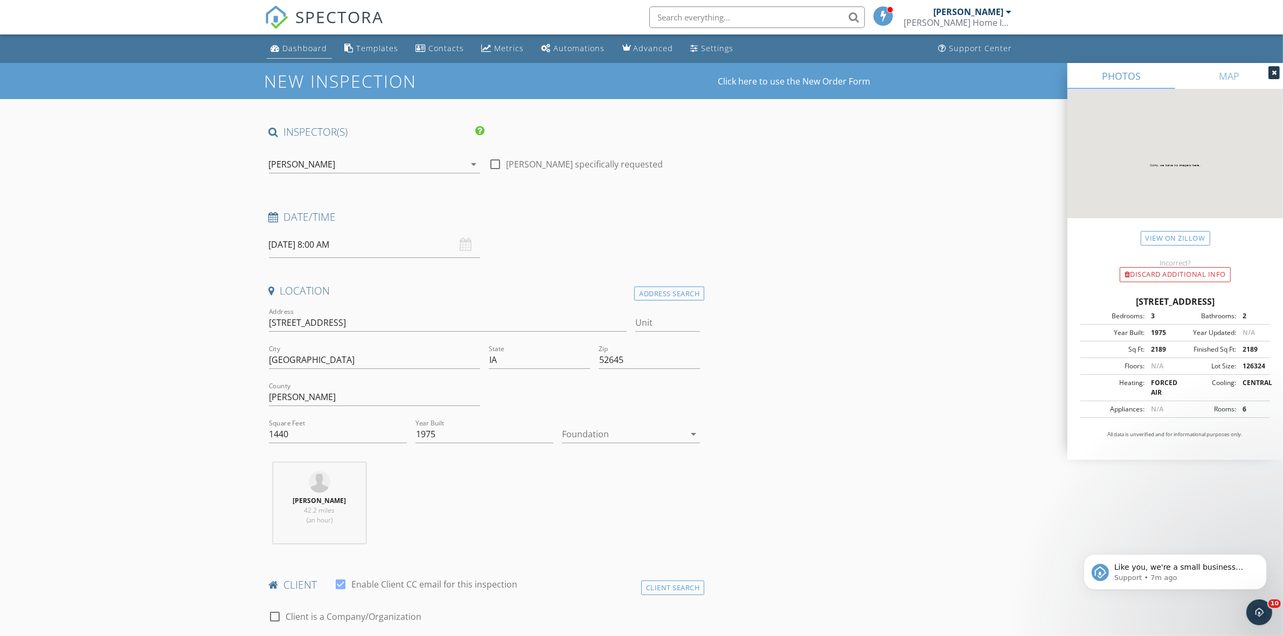
click at [303, 43] on div "Dashboard" at bounding box center [305, 48] width 45 height 10
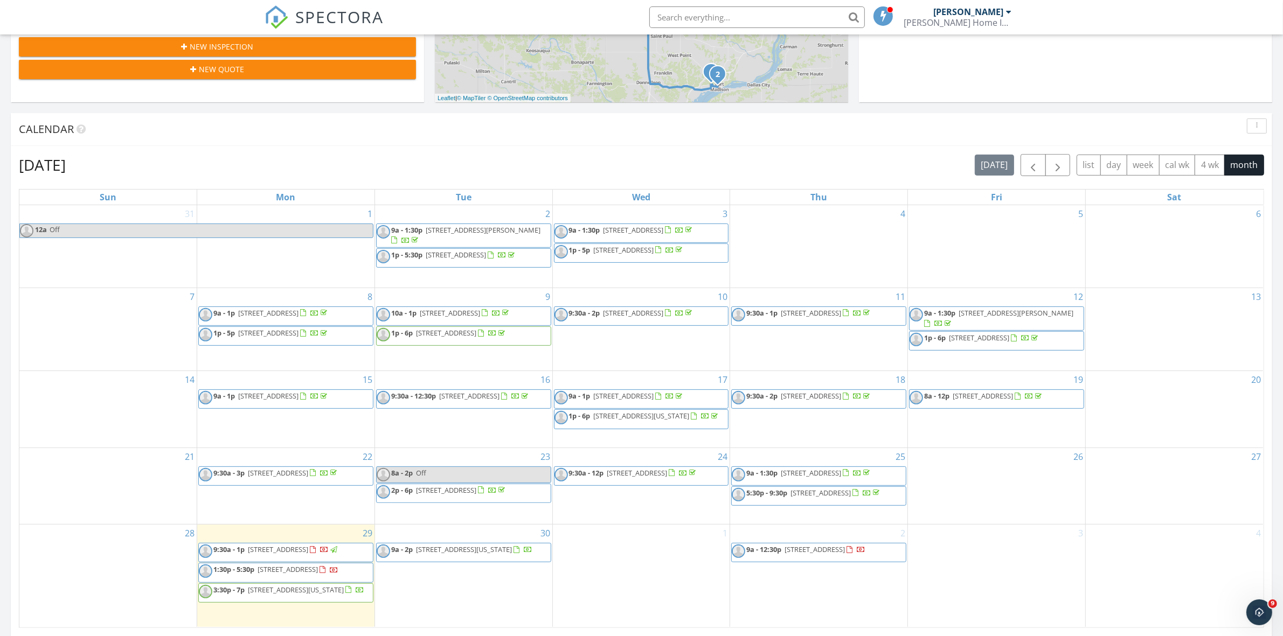
scroll to position [539, 0]
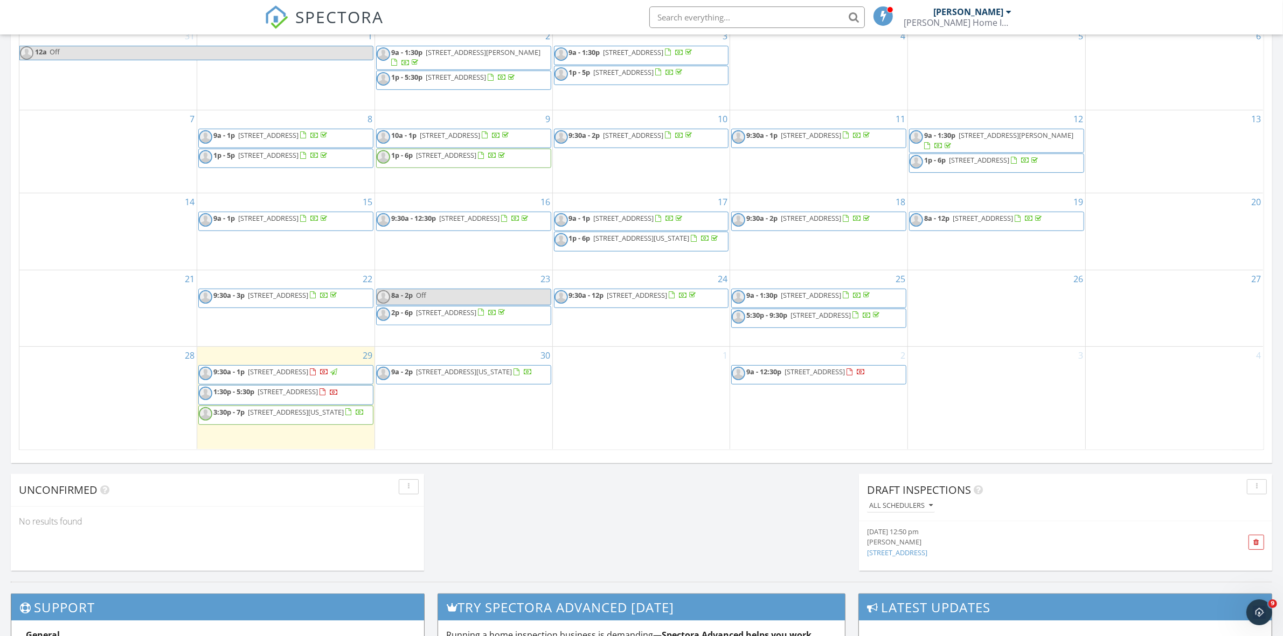
click at [810, 376] on span "9a - 12:30p [STREET_ADDRESS]" at bounding box center [799, 375] width 134 height 16
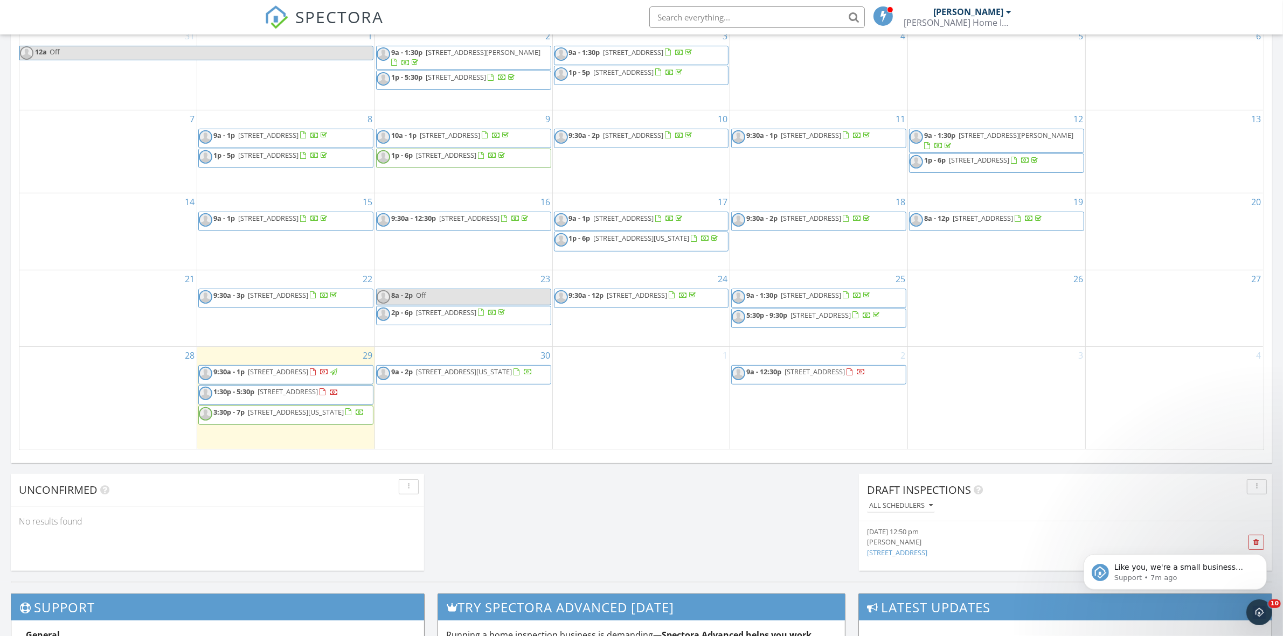
scroll to position [0, 0]
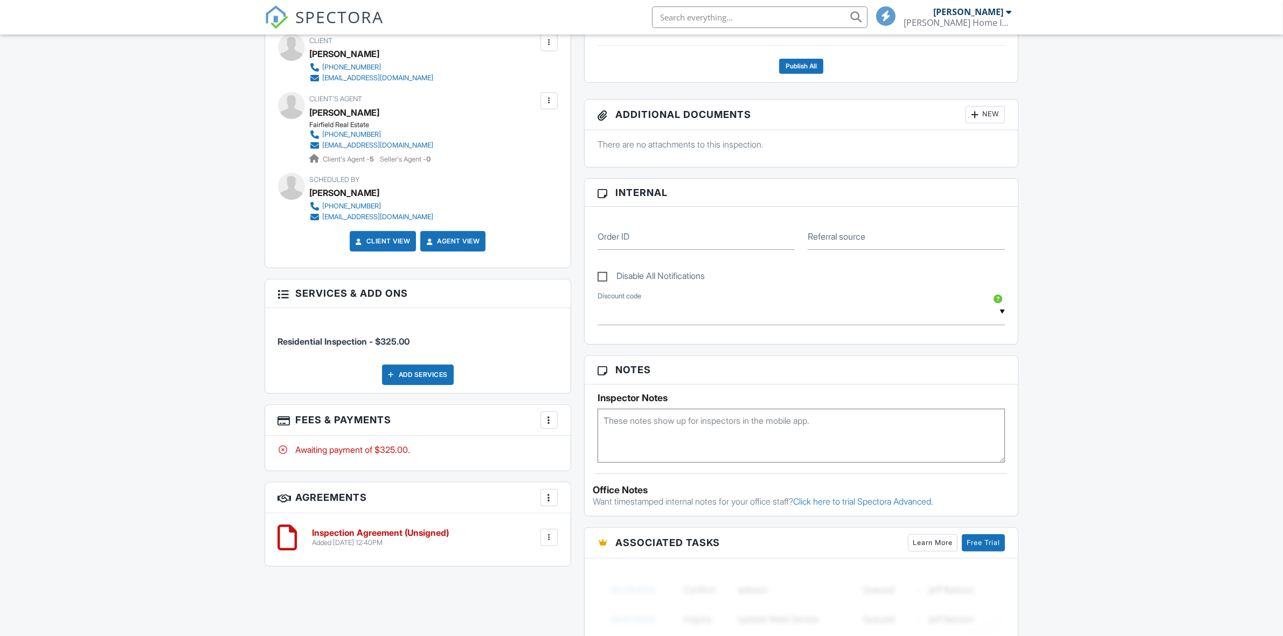
scroll to position [558, 0]
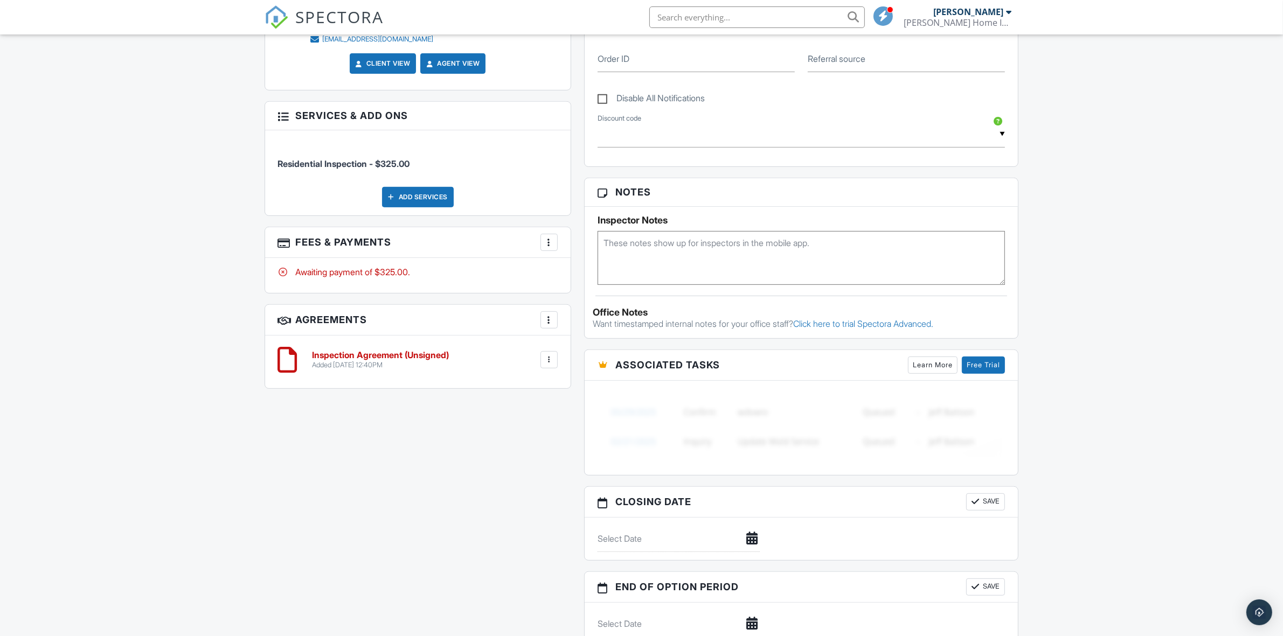
click at [549, 251] on div "More" at bounding box center [549, 242] width 17 height 17
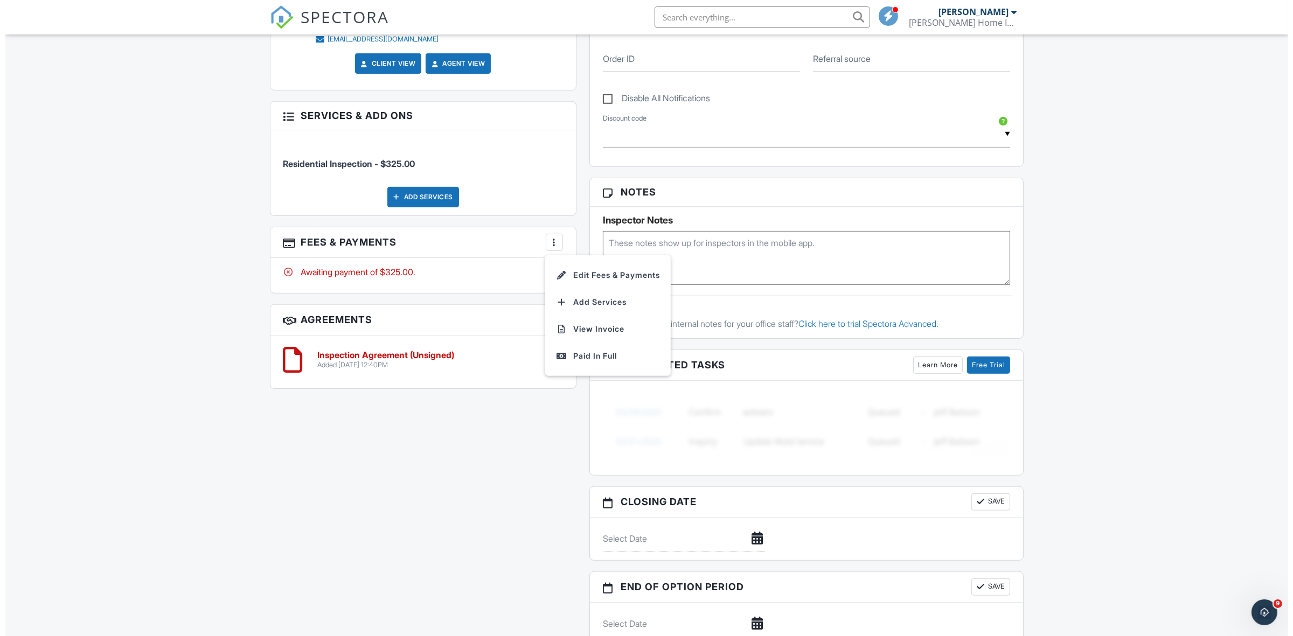
scroll to position [0, 0]
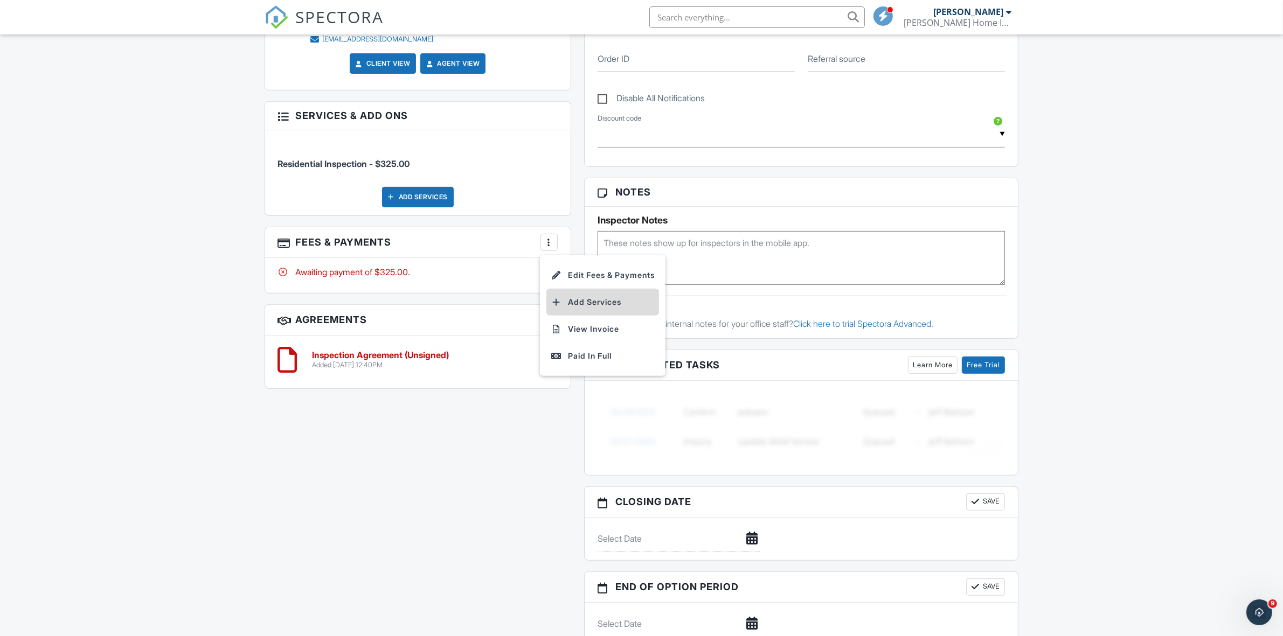
click at [589, 303] on li "Add Services" at bounding box center [602, 302] width 113 height 27
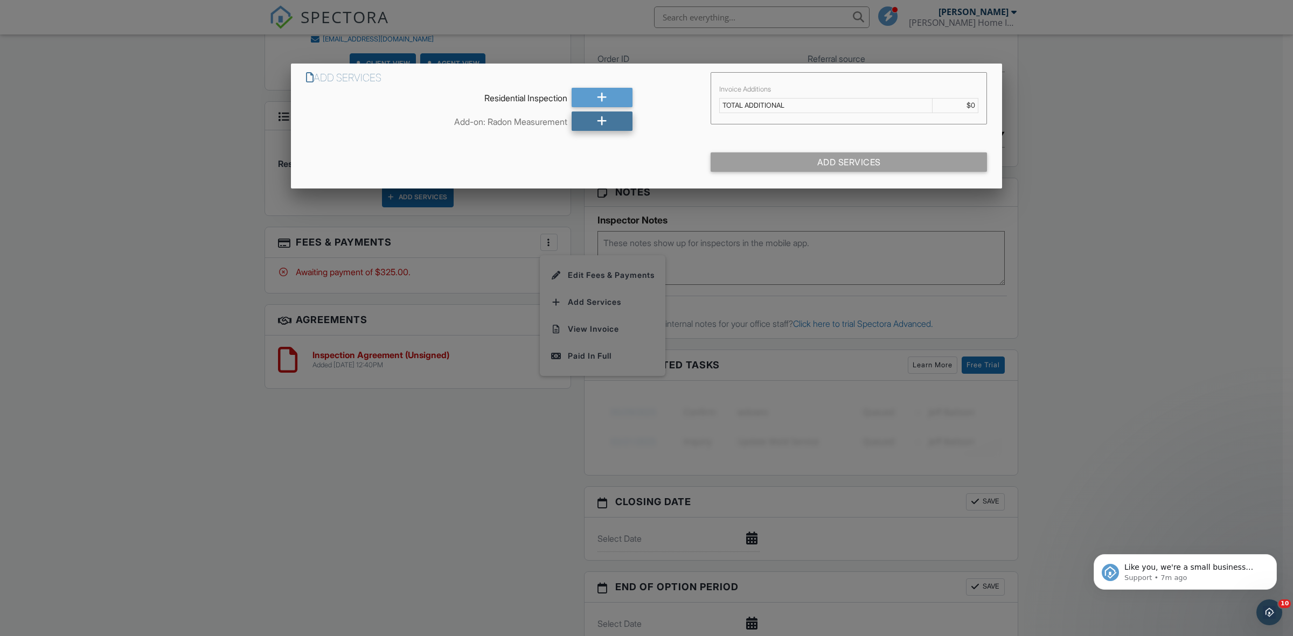
click at [586, 120] on div at bounding box center [602, 121] width 61 height 19
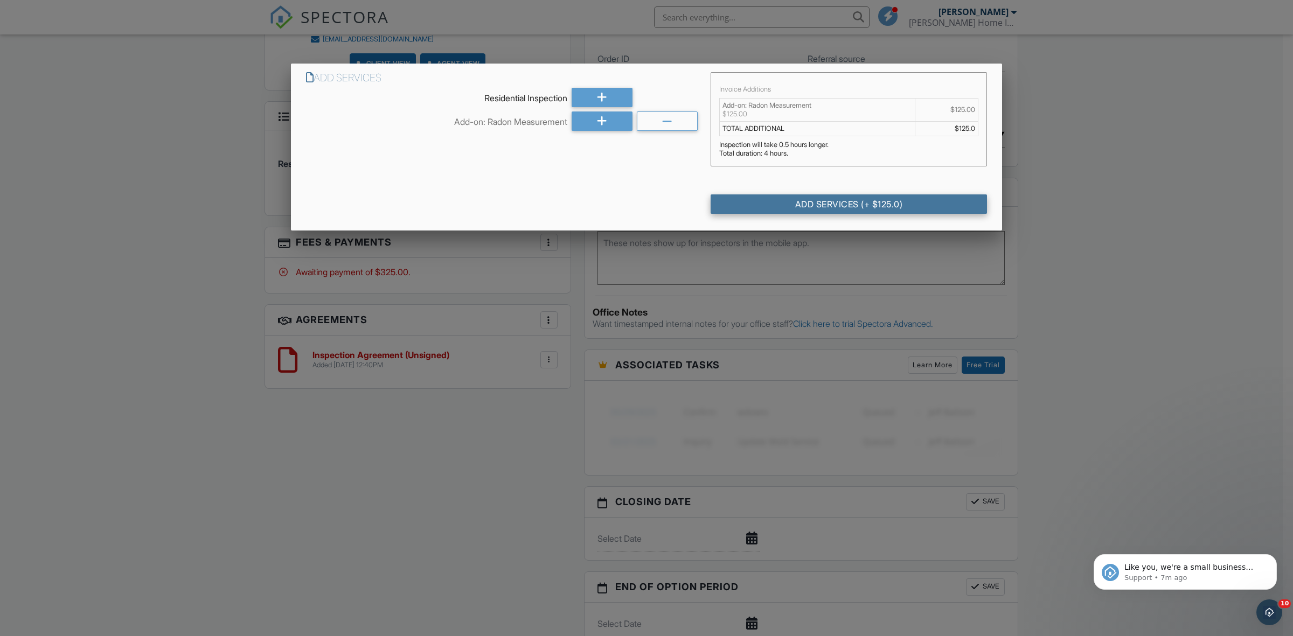
click at [873, 203] on div "Add Services (+ $125.0)" at bounding box center [849, 204] width 276 height 19
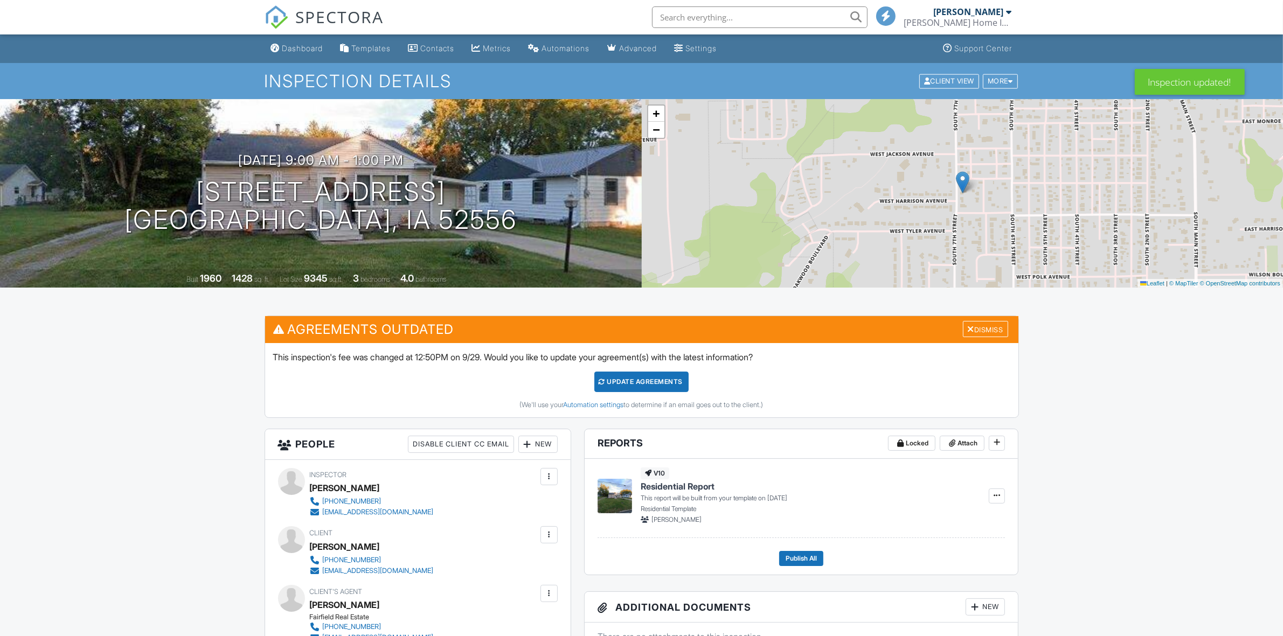
click at [659, 388] on div "Update Agreements" at bounding box center [641, 382] width 94 height 20
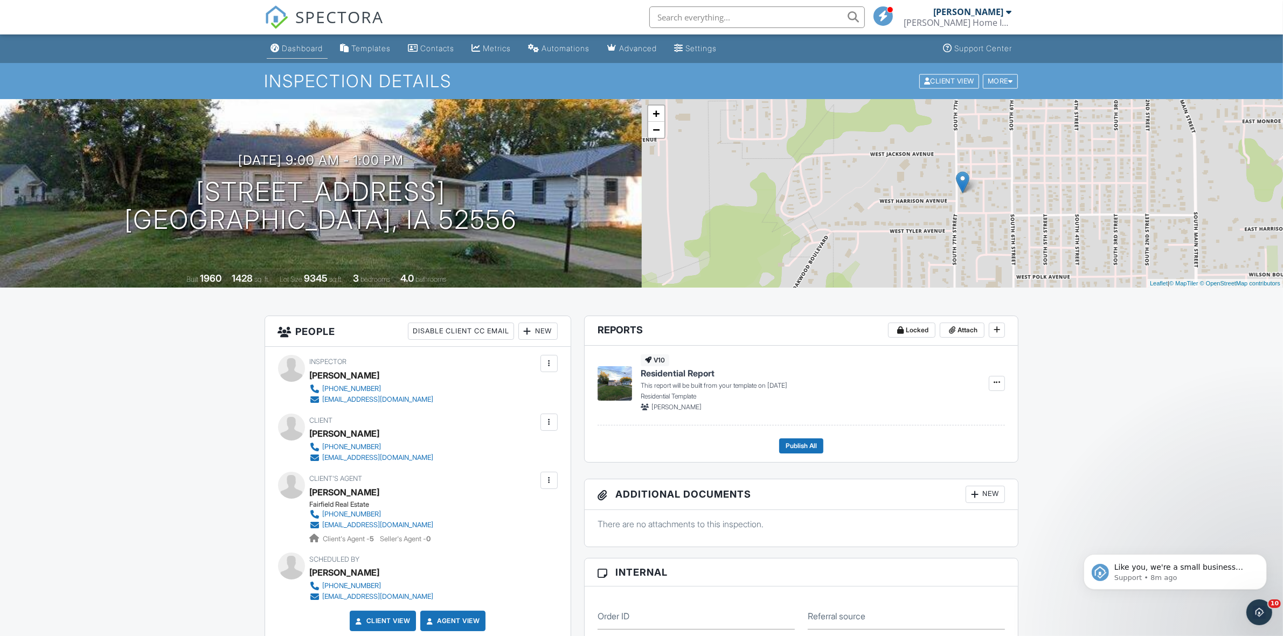
click at [309, 47] on div "Dashboard" at bounding box center [302, 48] width 41 height 9
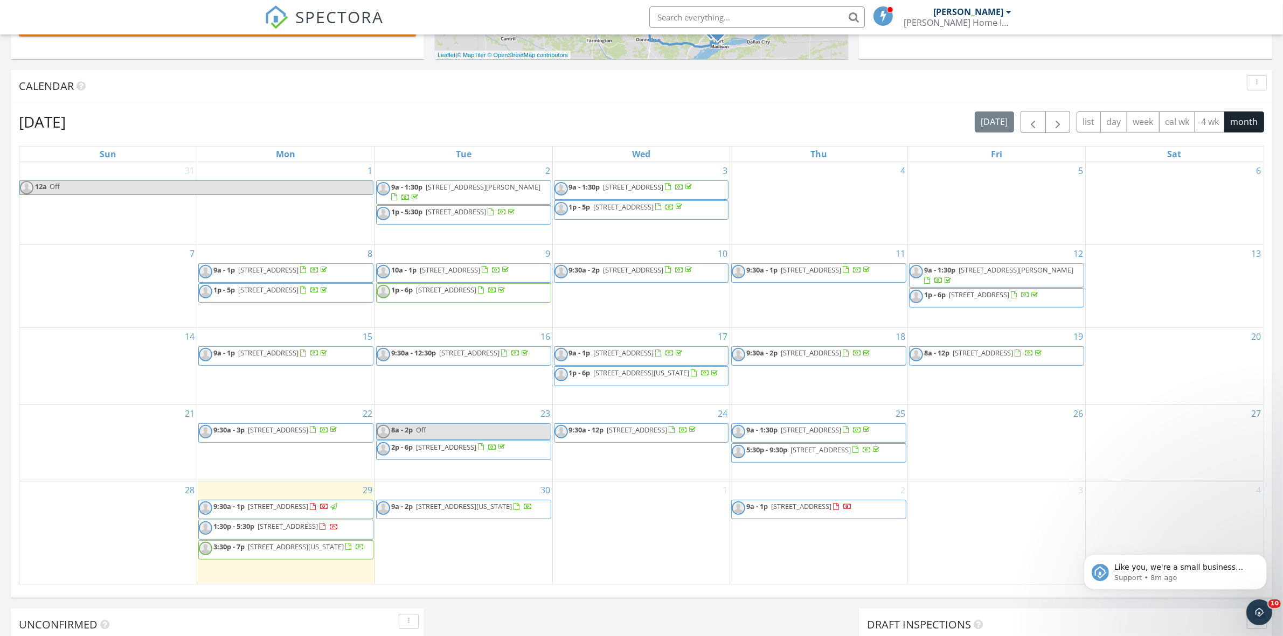
scroll to position [539, 0]
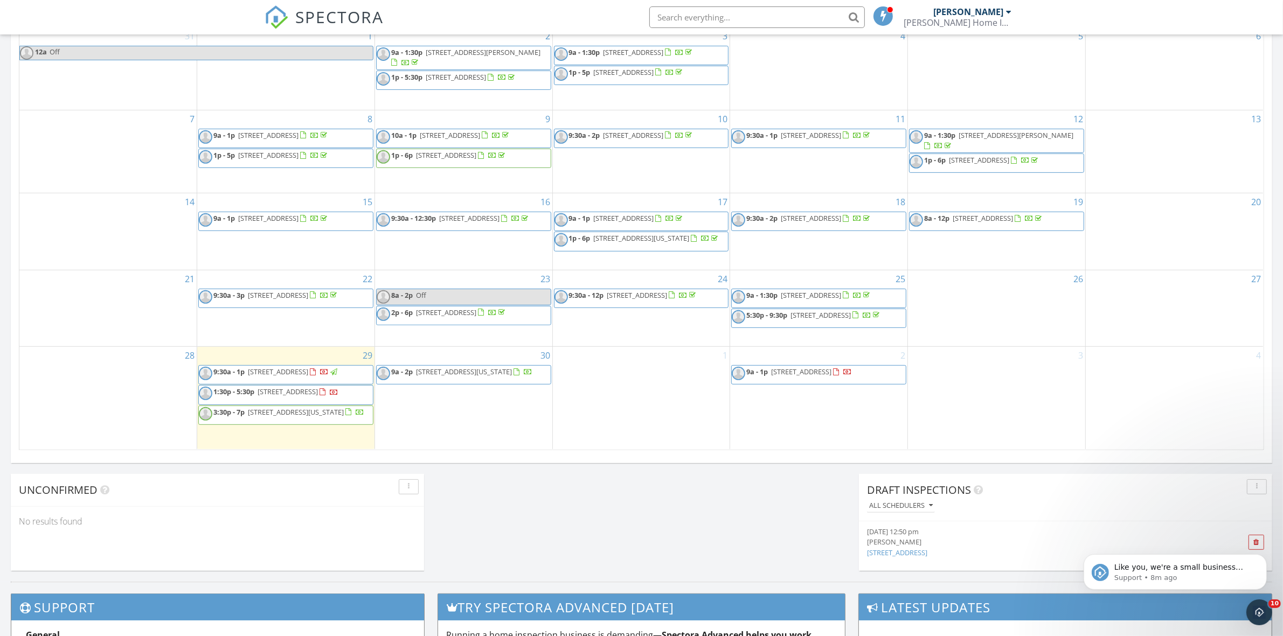
click at [927, 552] on link "2781 260th St, New London, IA" at bounding box center [897, 553] width 60 height 10
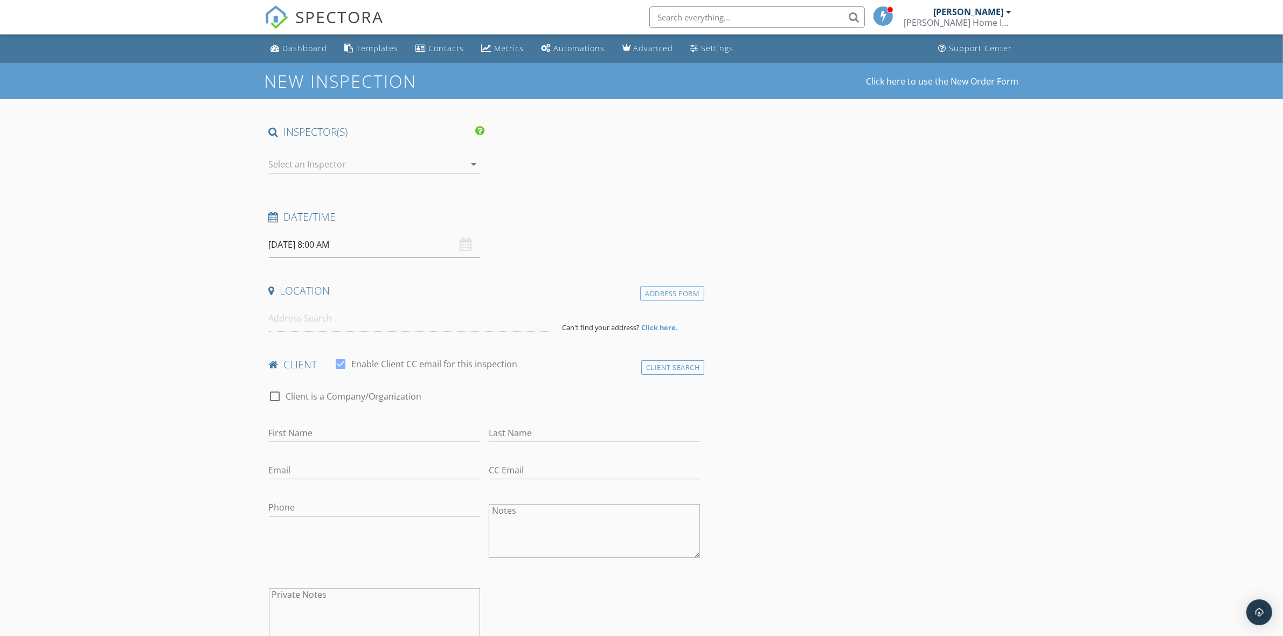
type input "[PERSON_NAME] and [PERSON_NAME]"
type input "[PERSON_NAME]"
type input "[EMAIL_ADDRESS][PERSON_NAME][DOMAIN_NAME]"
type input "[PHONE_NUMBER]"
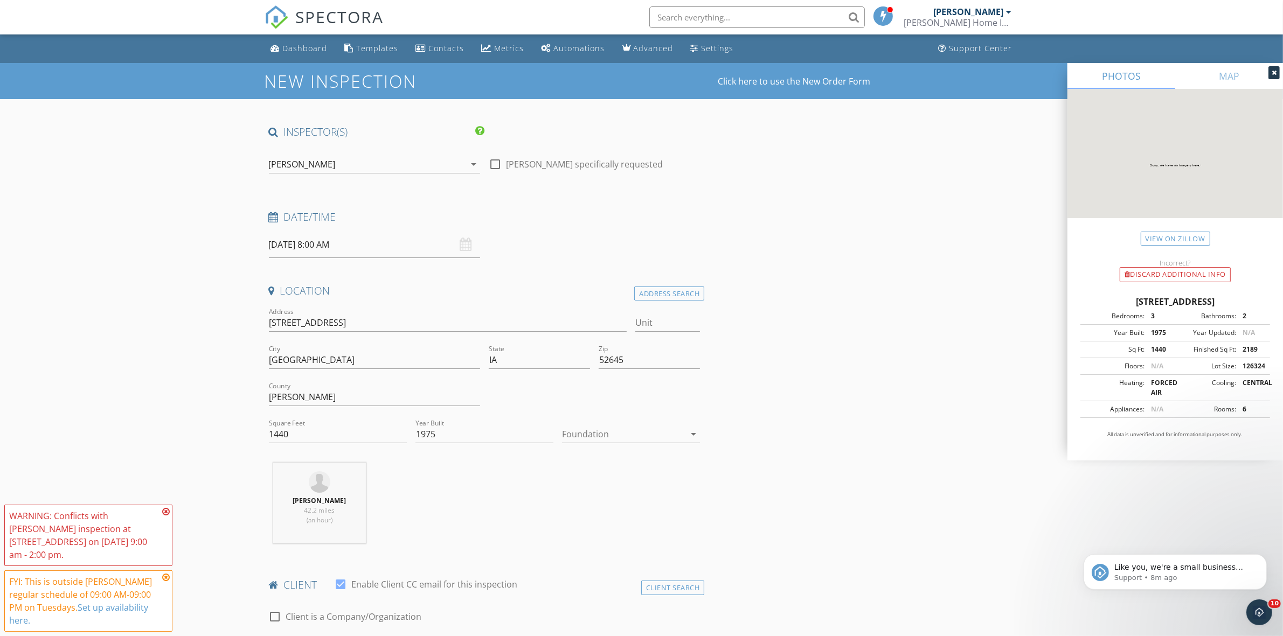
click at [163, 513] on icon at bounding box center [166, 512] width 8 height 9
click at [165, 576] on icon at bounding box center [166, 577] width 8 height 9
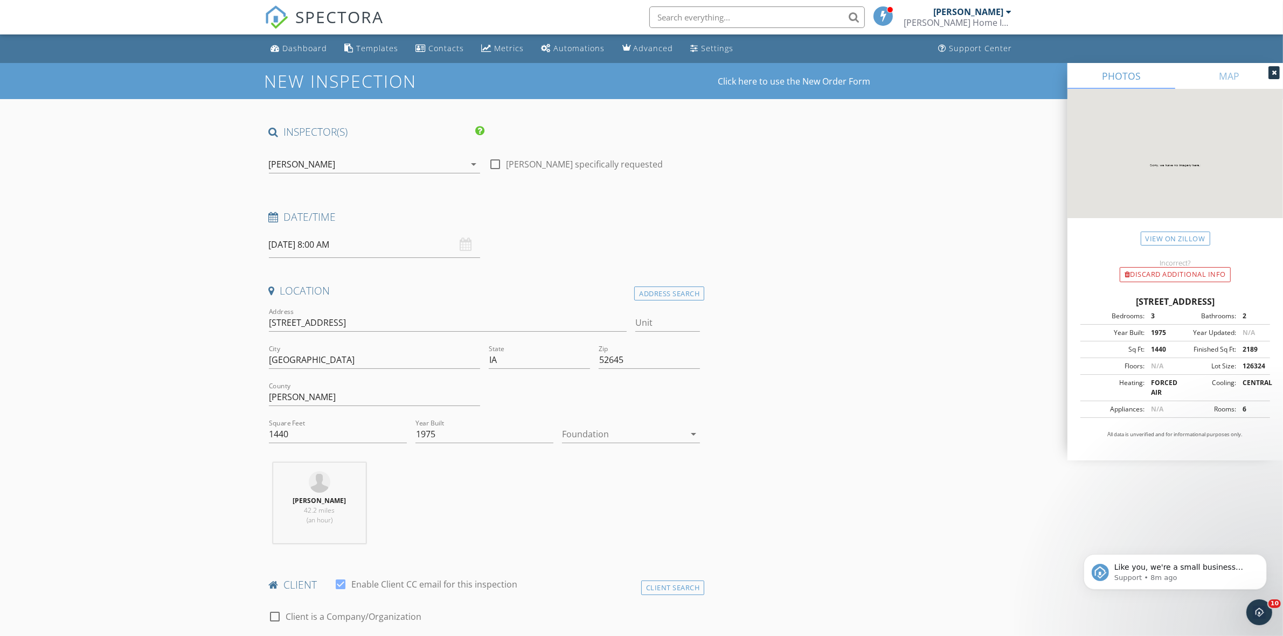
click at [1275, 73] on icon at bounding box center [1274, 73] width 5 height 6
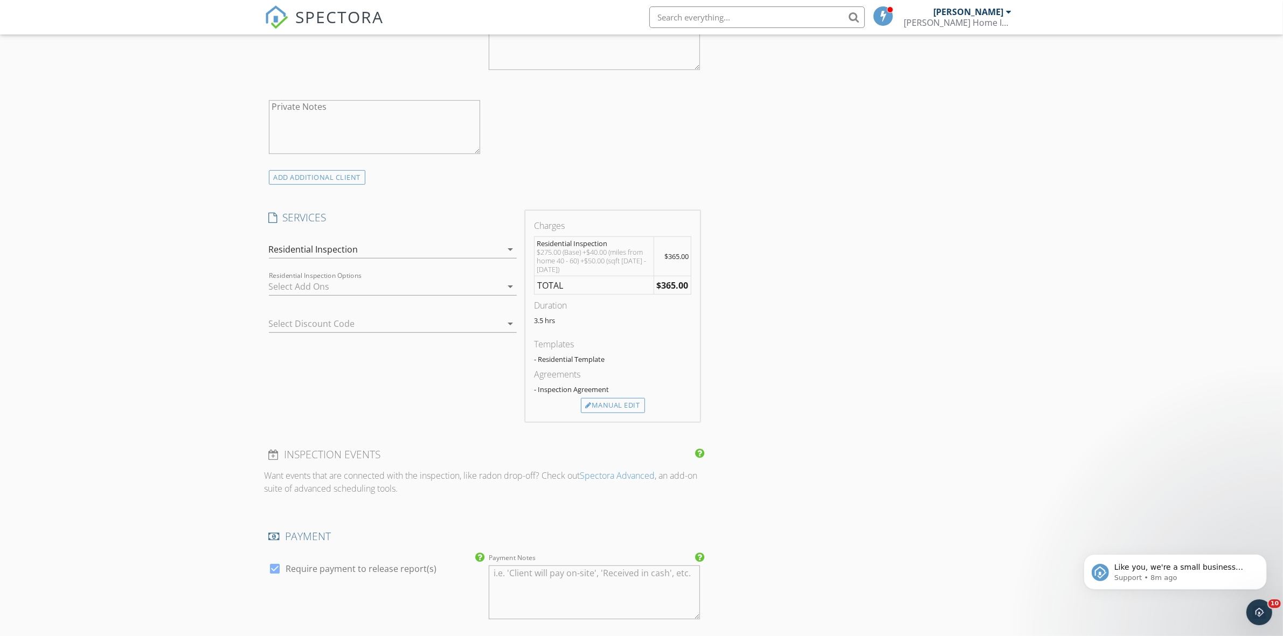
scroll to position [741, 0]
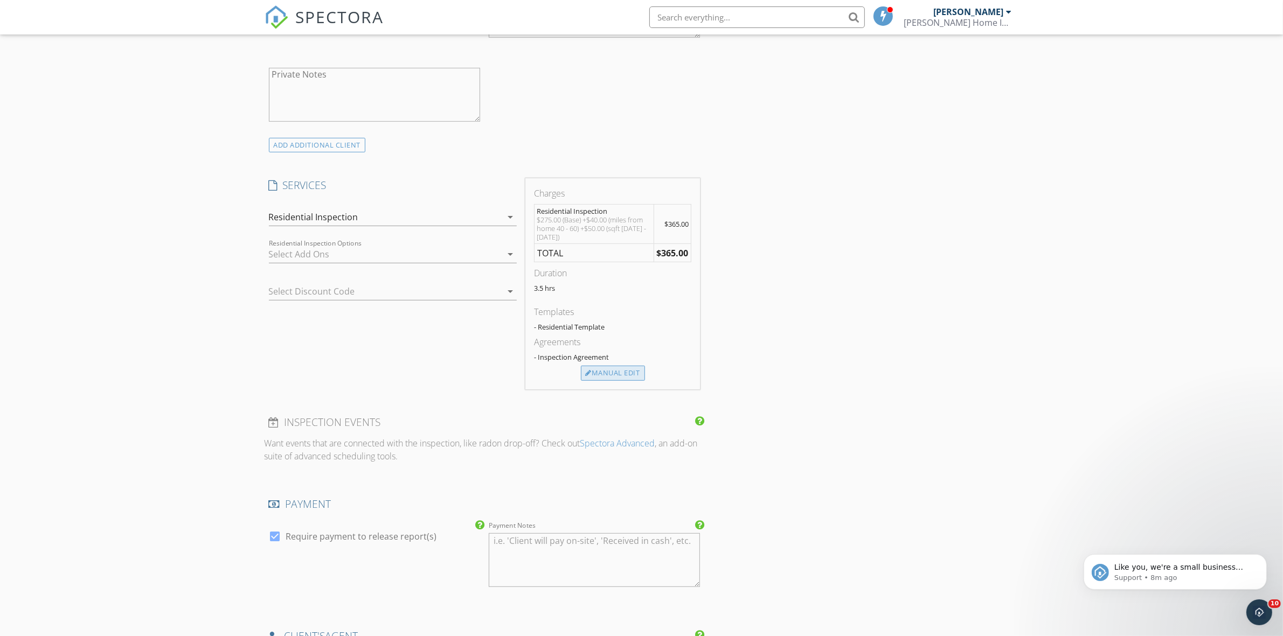
click at [629, 379] on div "Manual Edit" at bounding box center [613, 373] width 64 height 15
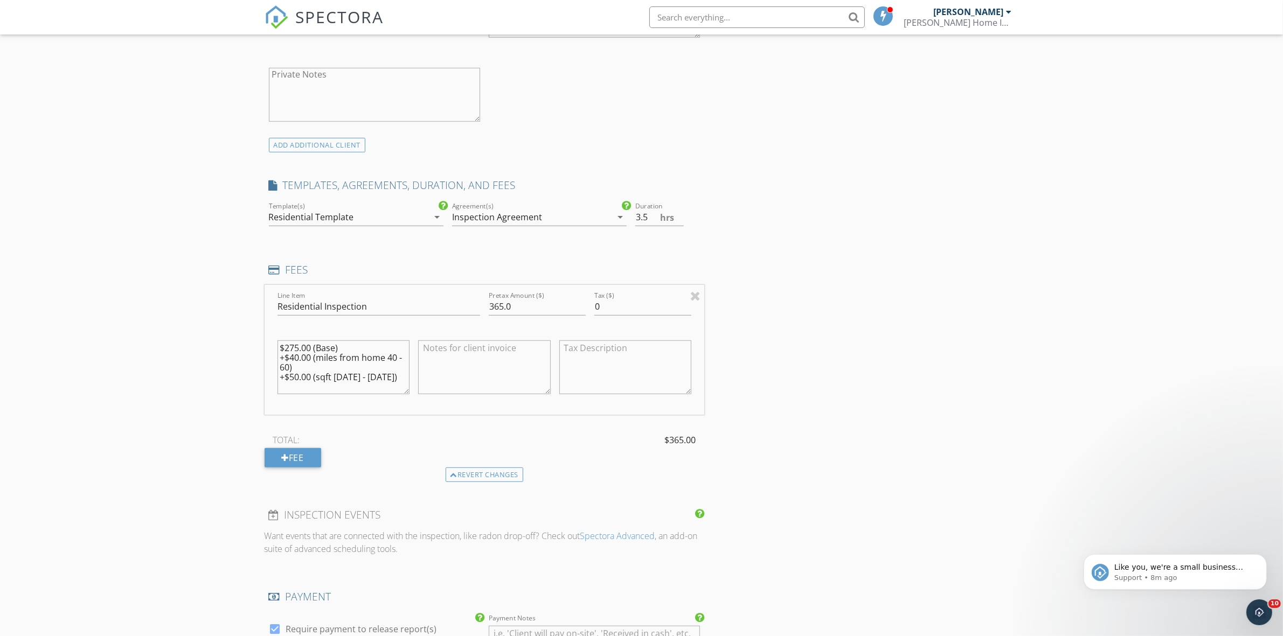
click at [389, 378] on textarea "$275.00 (Base) +$40.00 (miles from home 40 - 60) +$50.00 (sqft 1200 - 1999)" at bounding box center [344, 368] width 133 height 54
click at [146, 322] on div "New Inspection Click here to use the New Order Form INSPECTOR(S) check_box Phil…" at bounding box center [641, 308] width 1283 height 1972
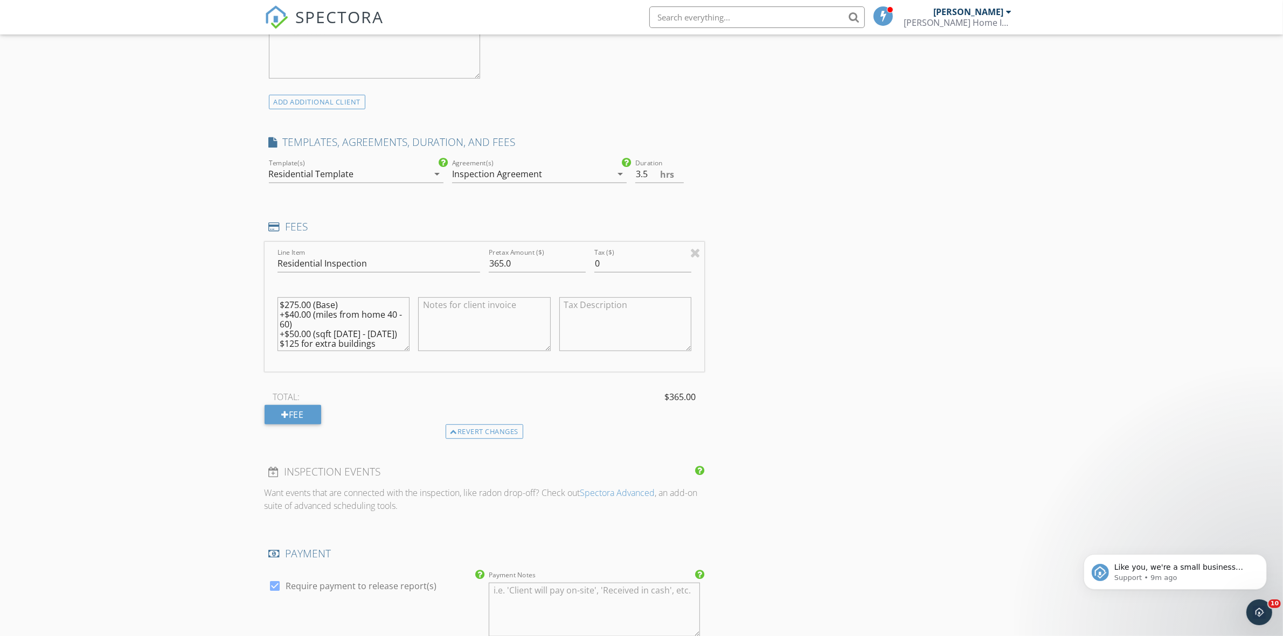
scroll to position [808, 0]
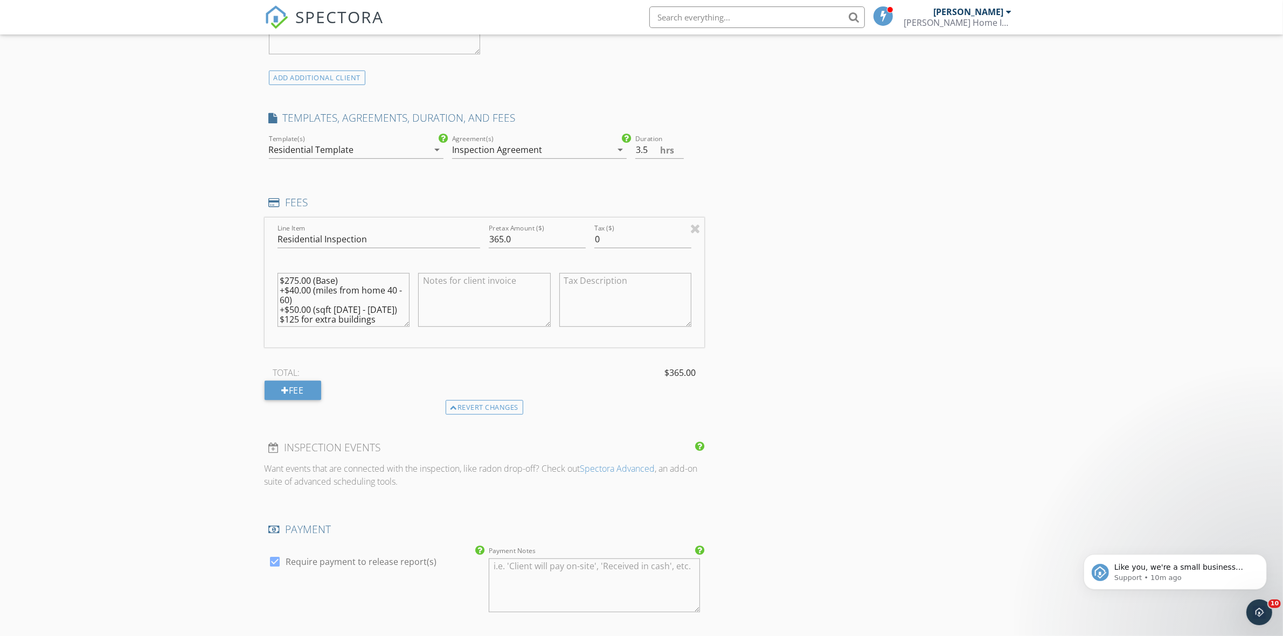
click at [278, 319] on textarea "$275.00 (Base) +$40.00 (miles from home 40 - 60) +$50.00 (sqft 1200 - 1999) $12…" at bounding box center [344, 300] width 133 height 54
click at [216, 330] on div "New Inspection Click here to use the New Order Form INSPECTOR(S) check_box Phil…" at bounding box center [641, 241] width 1283 height 1972
click at [157, 273] on div "New Inspection Click here to use the New Order Form INSPECTOR(S) check_box Phil…" at bounding box center [641, 241] width 1283 height 1972
click at [515, 408] on div "Revert changes" at bounding box center [485, 407] width 78 height 15
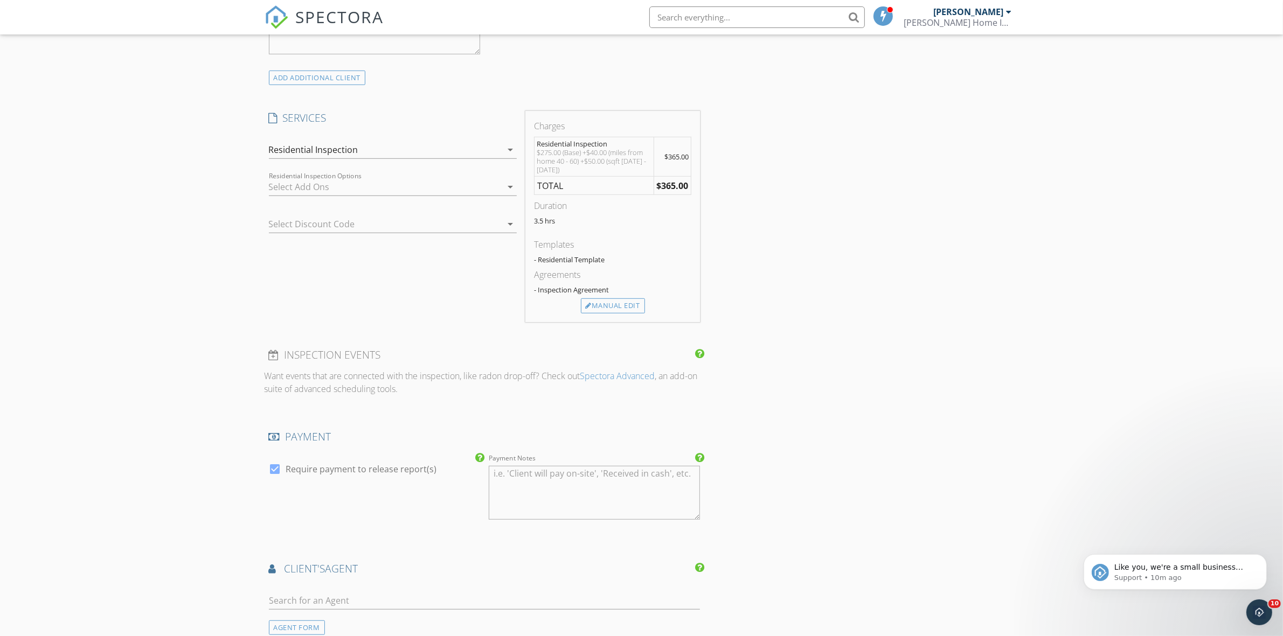
click at [497, 183] on div at bounding box center [385, 186] width 233 height 17
click at [171, 259] on div "New Inspection Click here to use the New Order Form INSPECTOR(S) check_box Phil…" at bounding box center [641, 195] width 1283 height 1880
click at [629, 306] on div "Manual Edit" at bounding box center [613, 306] width 64 height 15
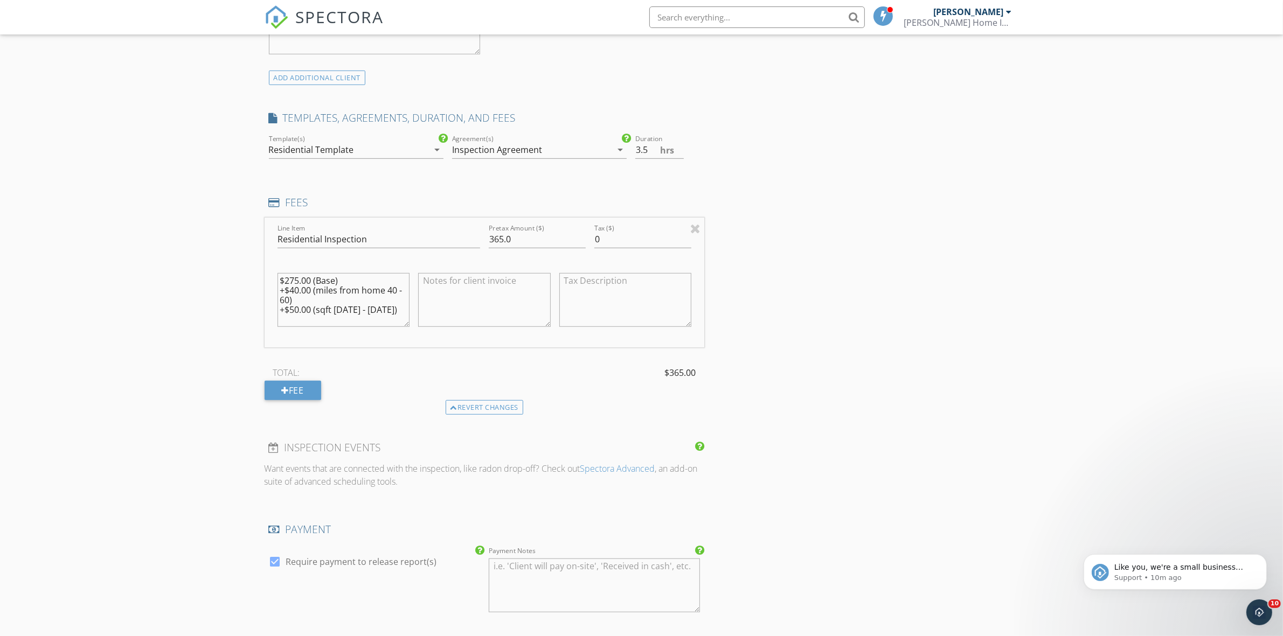
click at [300, 323] on textarea "$275.00 (Base) +$40.00 (miles from home 40 - 60) +$50.00 (sqft 1200 - 1999)" at bounding box center [344, 300] width 133 height 54
type textarea "$275.00 (Base) +$40.00 (miles from home 40 - 60) +$50.00 (sqft 1200 - 1999) +$1…"
click at [117, 313] on div "New Inspection Click here to use the New Order Form INSPECTOR(S) check_box Phil…" at bounding box center [641, 241] width 1283 height 1972
drag, startPoint x: 515, startPoint y: 241, endPoint x: 465, endPoint y: 244, distance: 50.7
click at [465, 244] on div "Line Item Residential Inspection Pretax Amount ($) 365.0 Tax ($) 0 $275.00 (Bas…" at bounding box center [485, 283] width 440 height 130
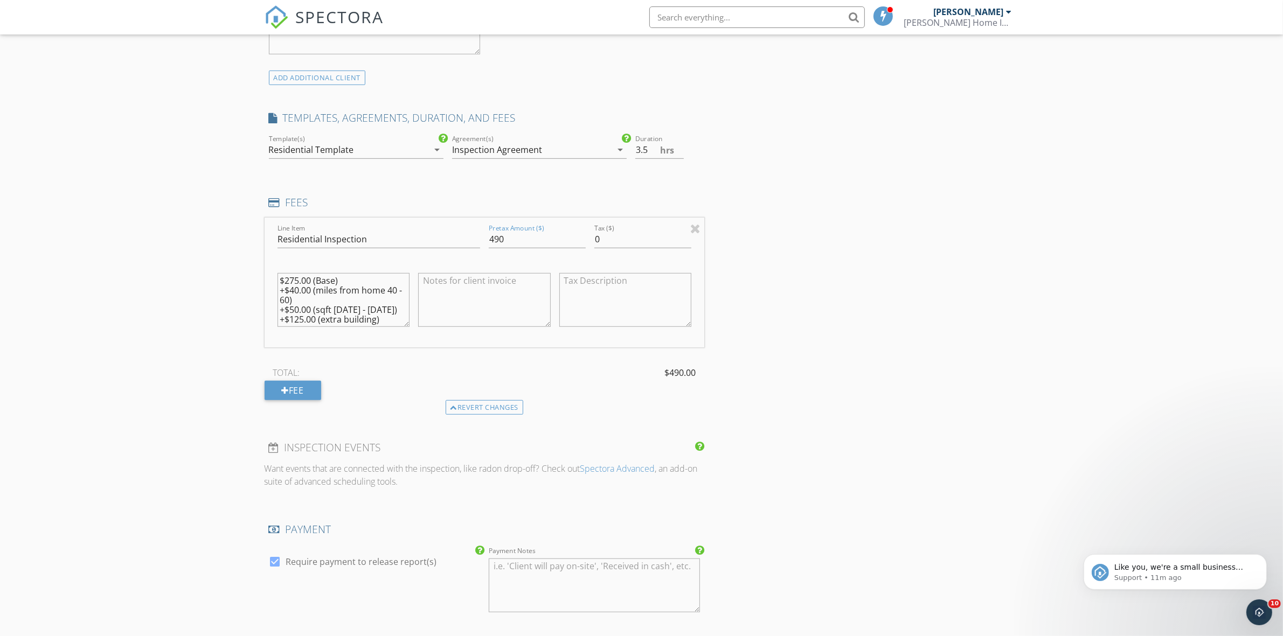
click at [133, 278] on div "New Inspection Click here to use the New Order Form INSPECTOR(S) check_box Phil…" at bounding box center [641, 241] width 1283 height 1972
click at [489, 241] on input "490" at bounding box center [537, 240] width 97 height 18
type input "490"
click at [839, 290] on div "INSPECTOR(S) check_box Philip Palmer PRIMARY check_box_outline_blank Michael Gr…" at bounding box center [642, 259] width 754 height 1885
click at [146, 345] on div "New Inspection Click here to use the New Order Form INSPECTOR(S) check_box Phil…" at bounding box center [641, 241] width 1283 height 1972
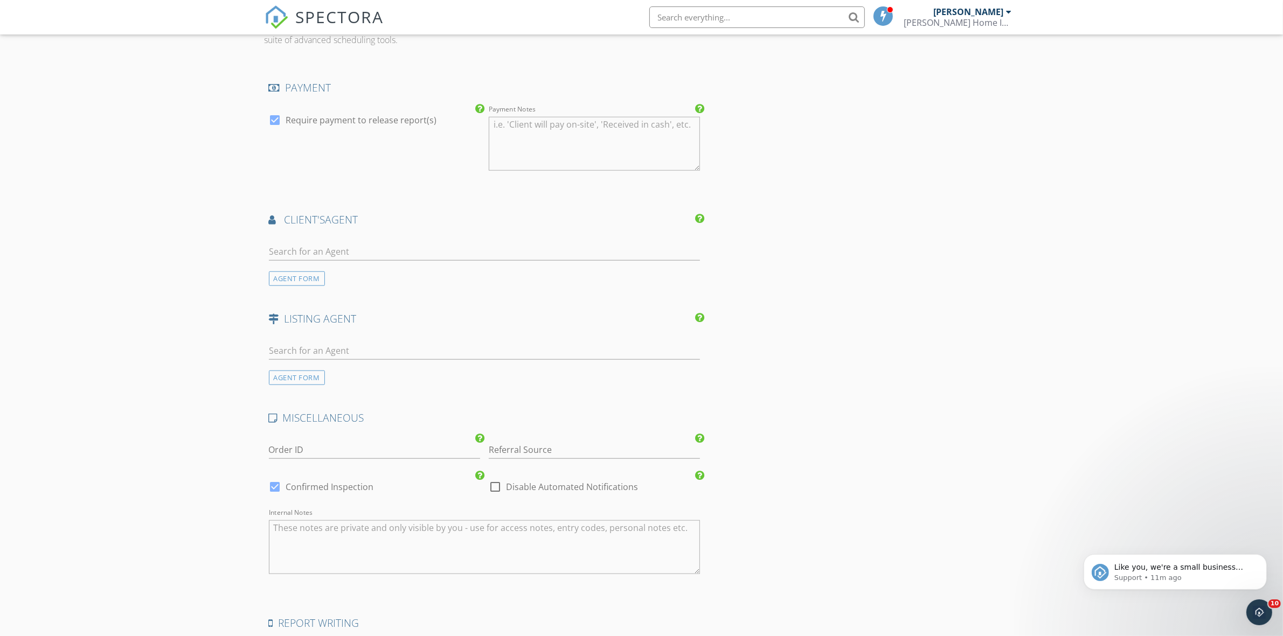
scroll to position [1280, 0]
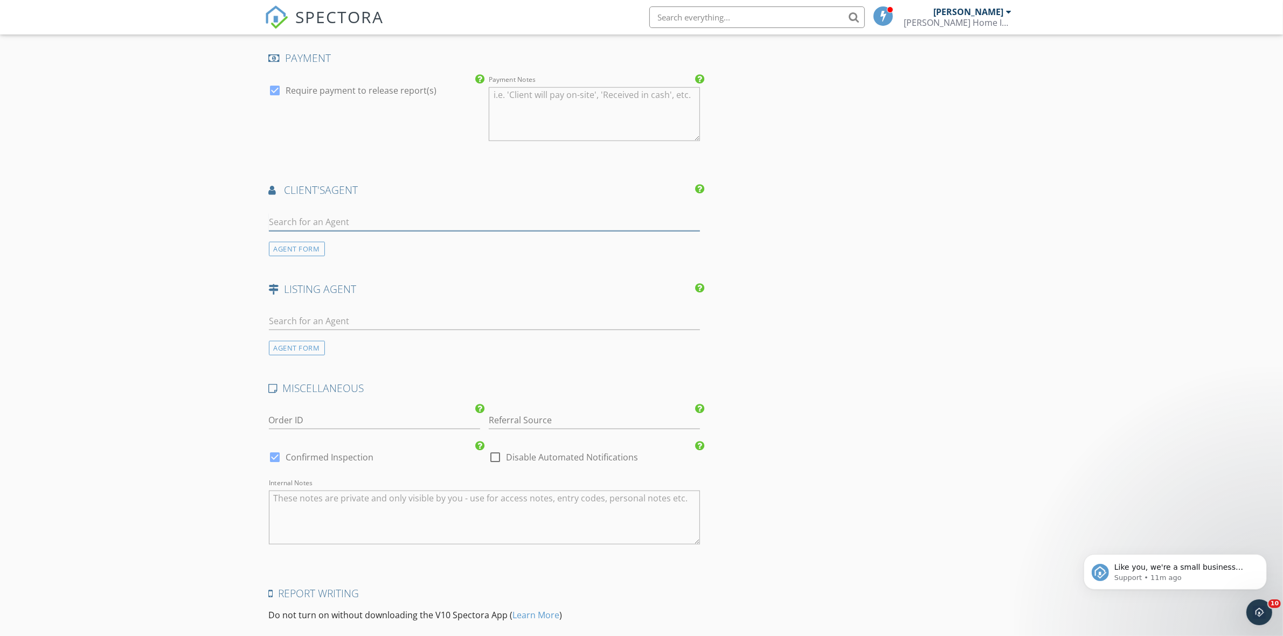
click at [345, 220] on input "text" at bounding box center [485, 222] width 432 height 18
type input "Jon Sal"
click at [343, 243] on div "[PERSON_NAME]" at bounding box center [353, 241] width 106 height 13
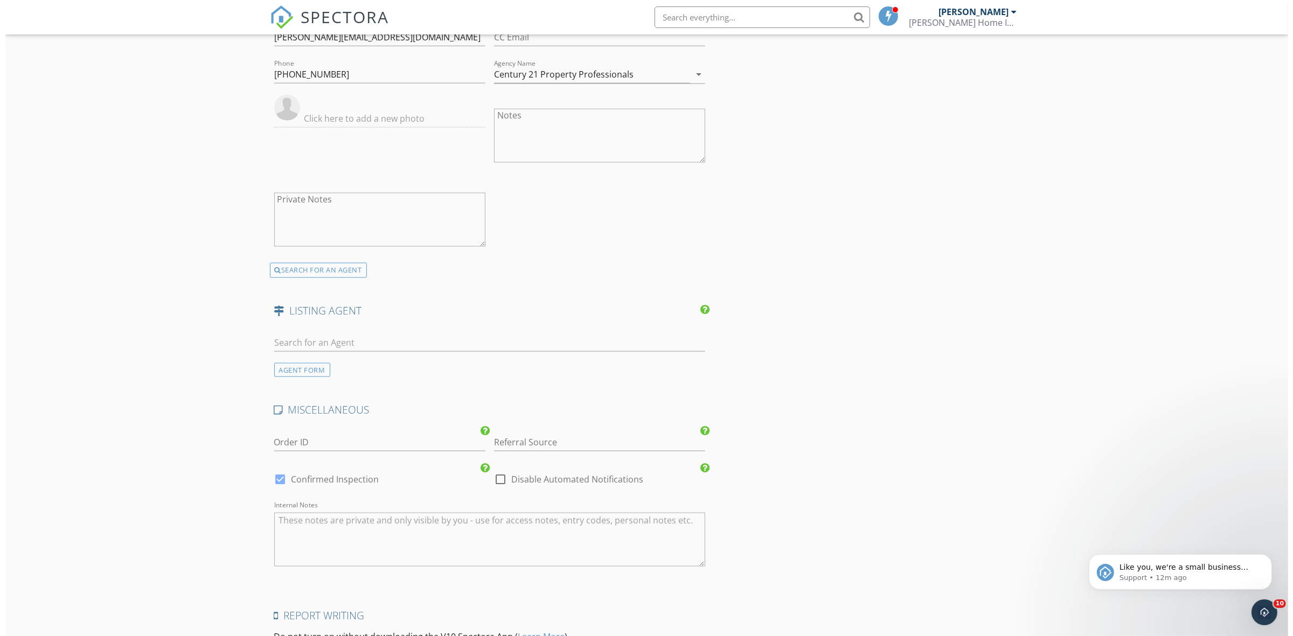
scroll to position [1645, 0]
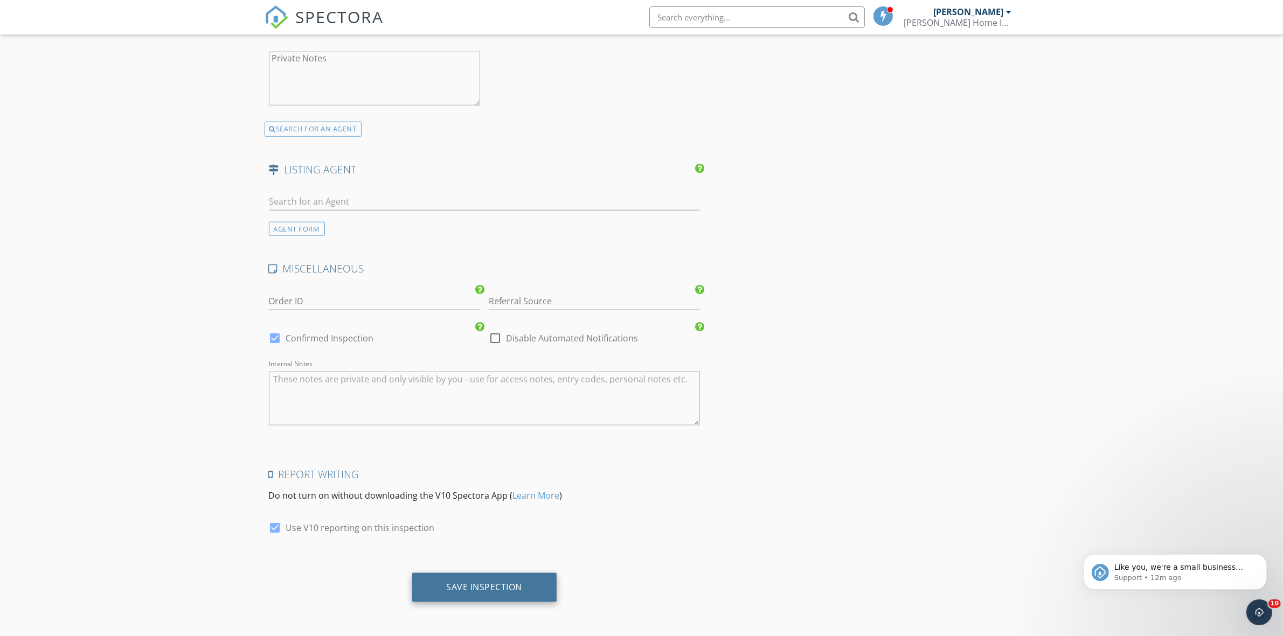
click at [523, 594] on div "Save Inspection" at bounding box center [484, 587] width 145 height 29
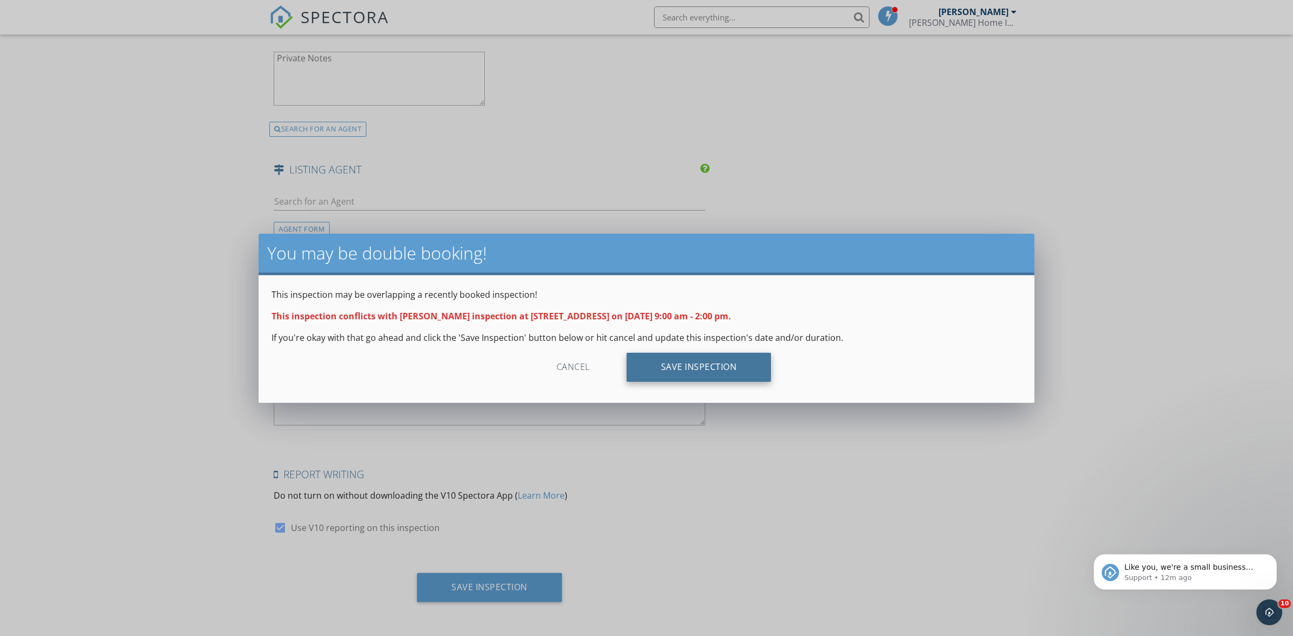
click at [690, 363] on div "Save Inspection" at bounding box center [699, 367] width 145 height 29
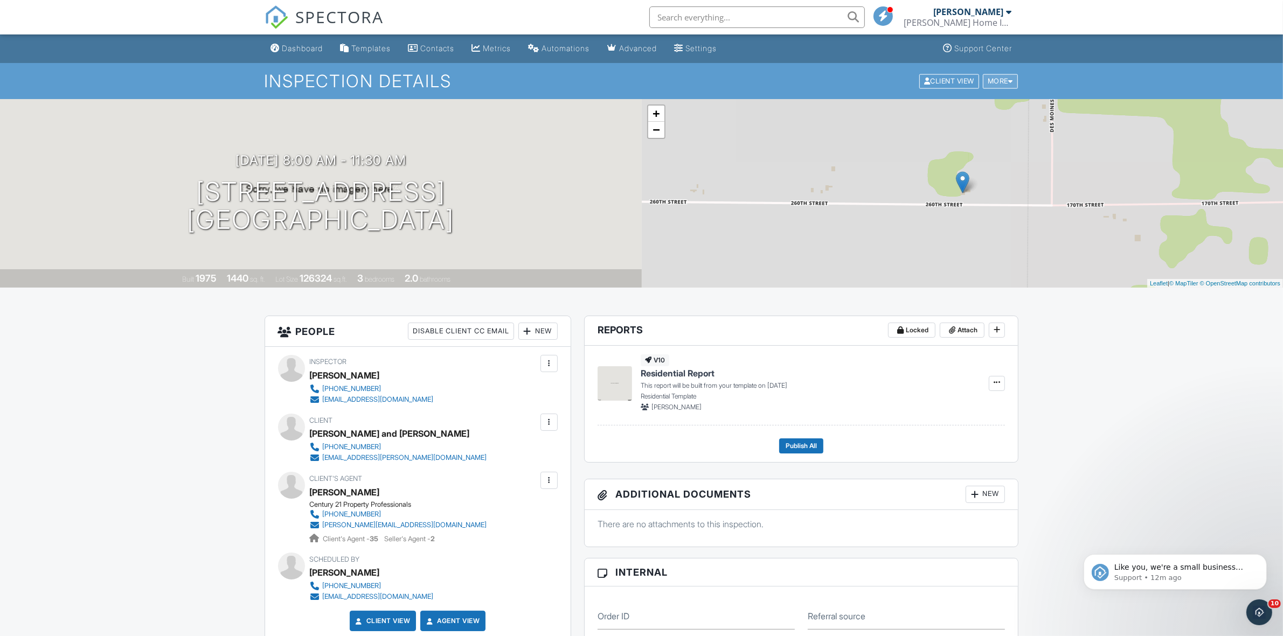
click at [996, 81] on div "More" at bounding box center [1000, 81] width 35 height 15
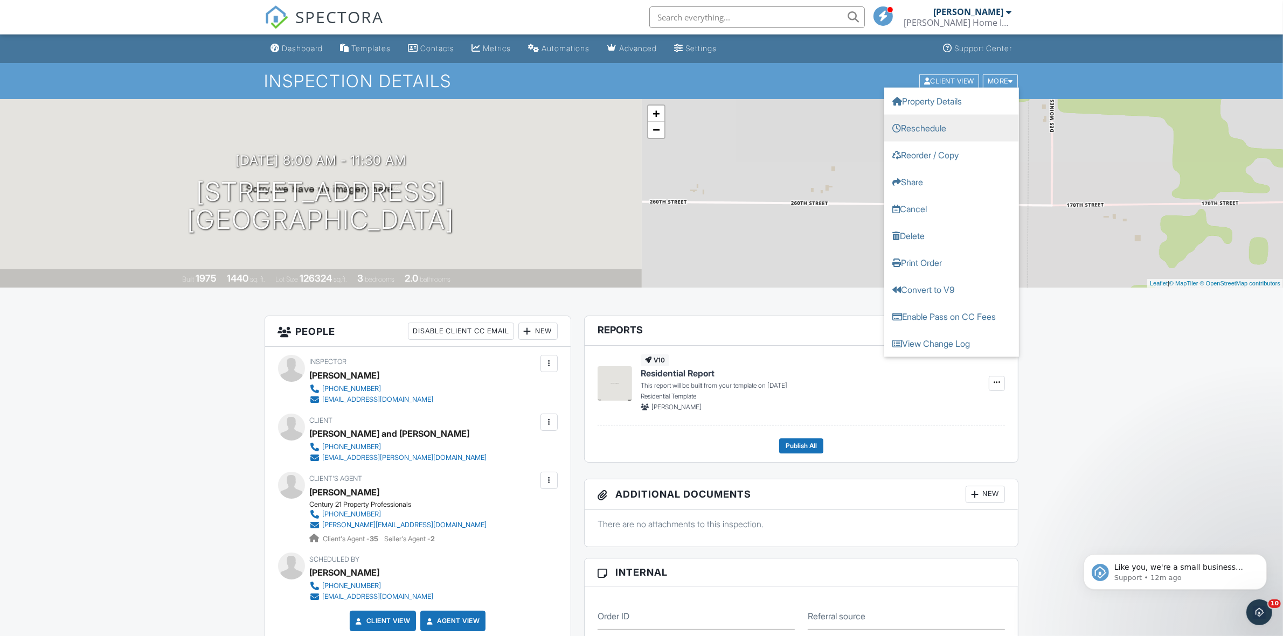
click at [958, 120] on link "Reschedule" at bounding box center [951, 127] width 135 height 27
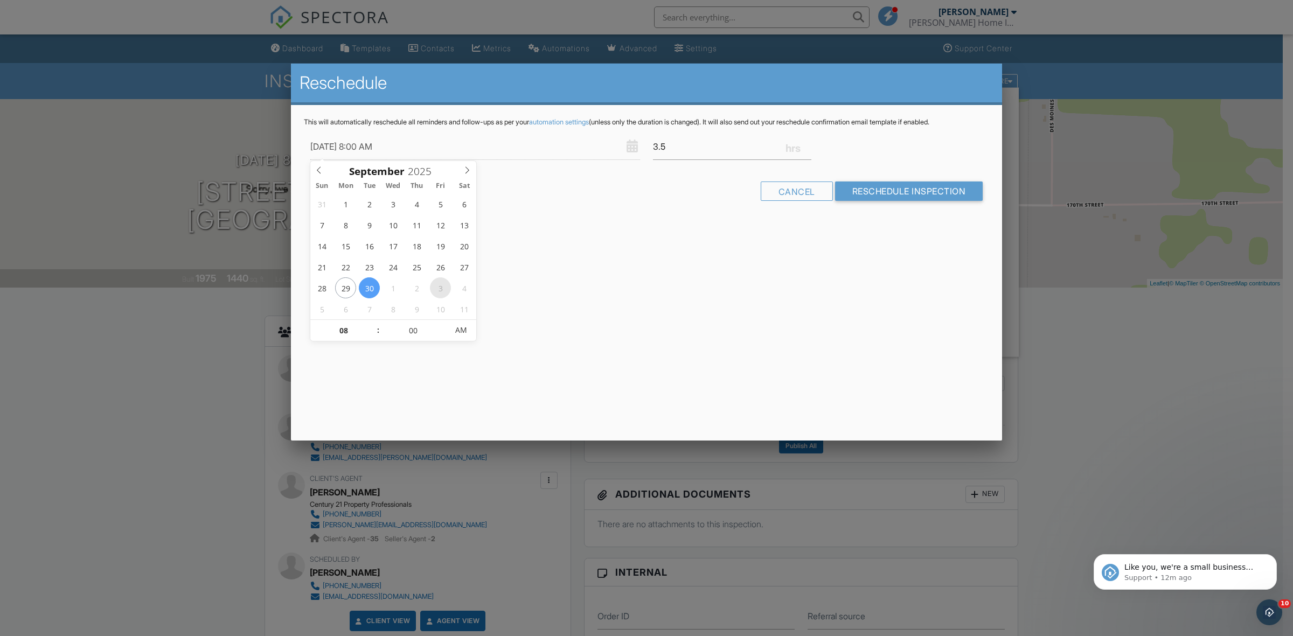
type input "[DATE] 8:00 AM"
click at [881, 191] on input "Reschedule Inspection" at bounding box center [909, 191] width 148 height 19
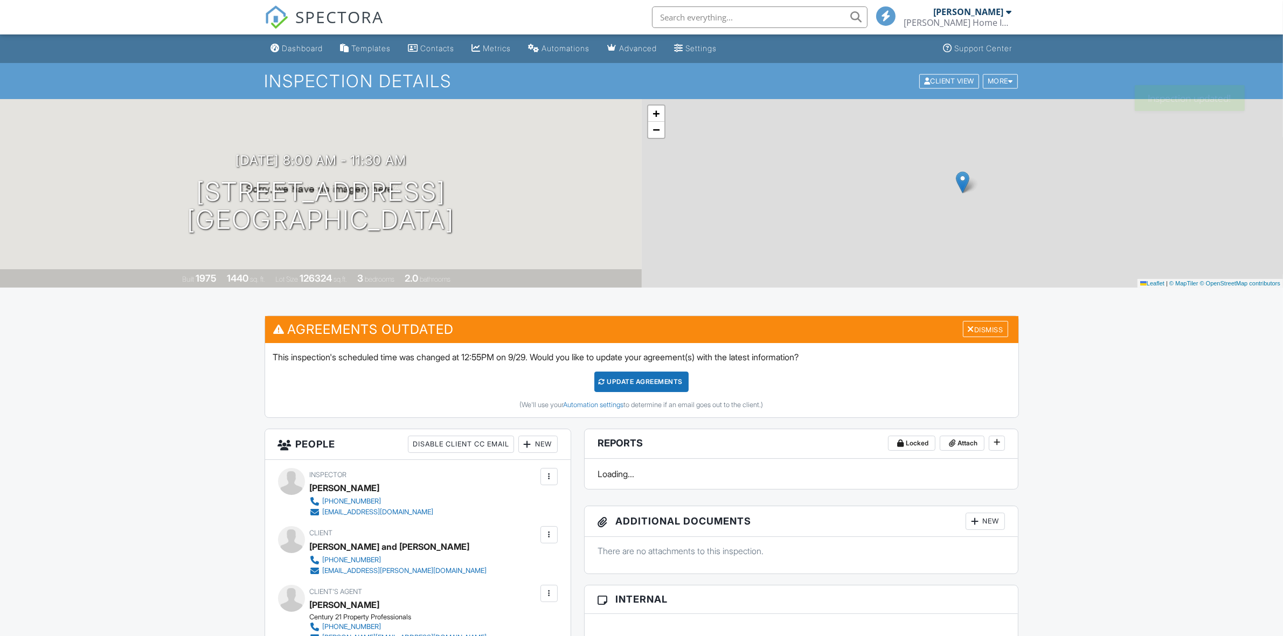
click at [670, 385] on div "Update Agreements" at bounding box center [641, 382] width 94 height 20
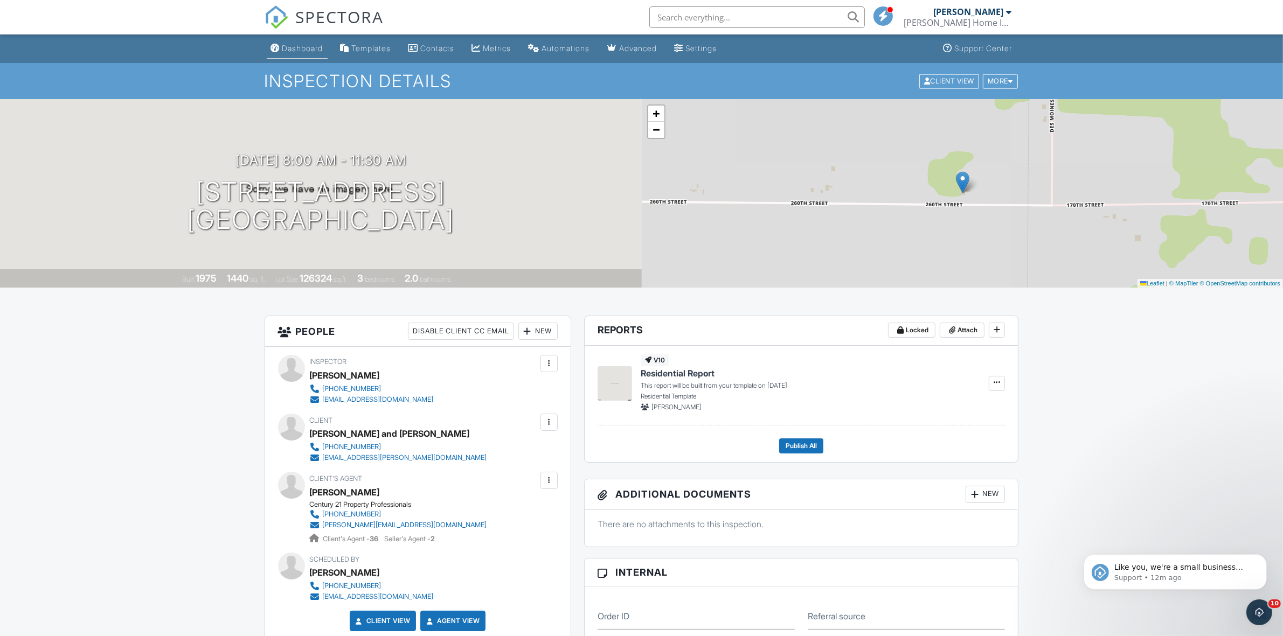
click at [302, 49] on div "Dashboard" at bounding box center [302, 48] width 41 height 9
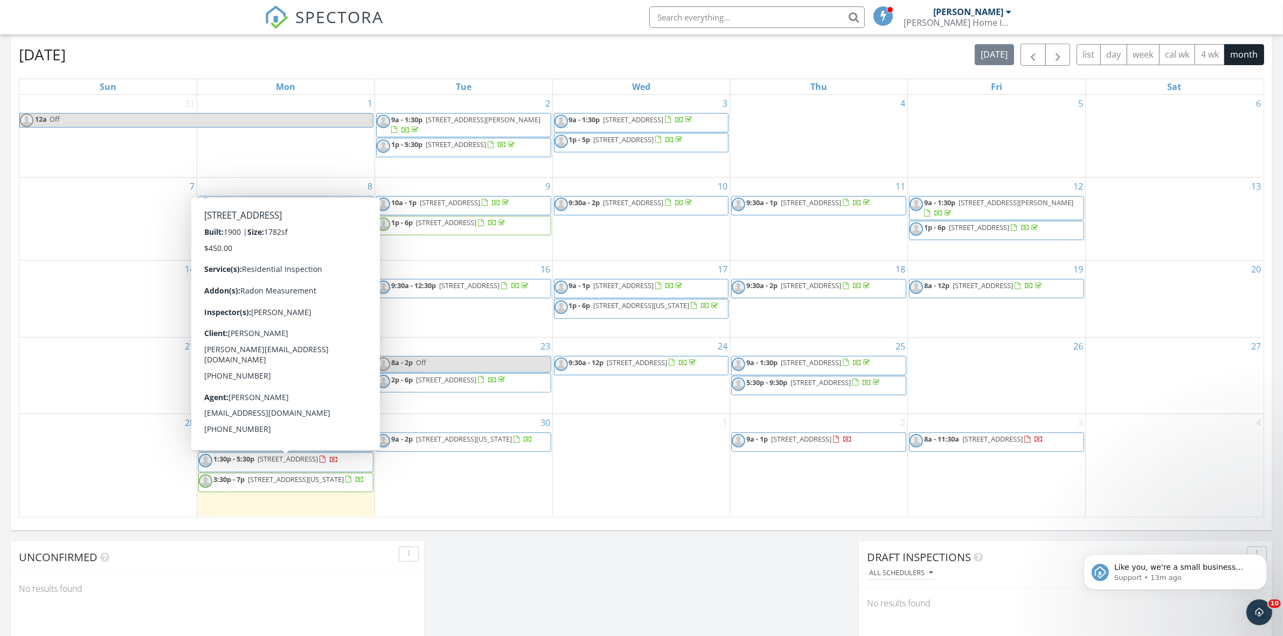
scroll to position [539, 0]
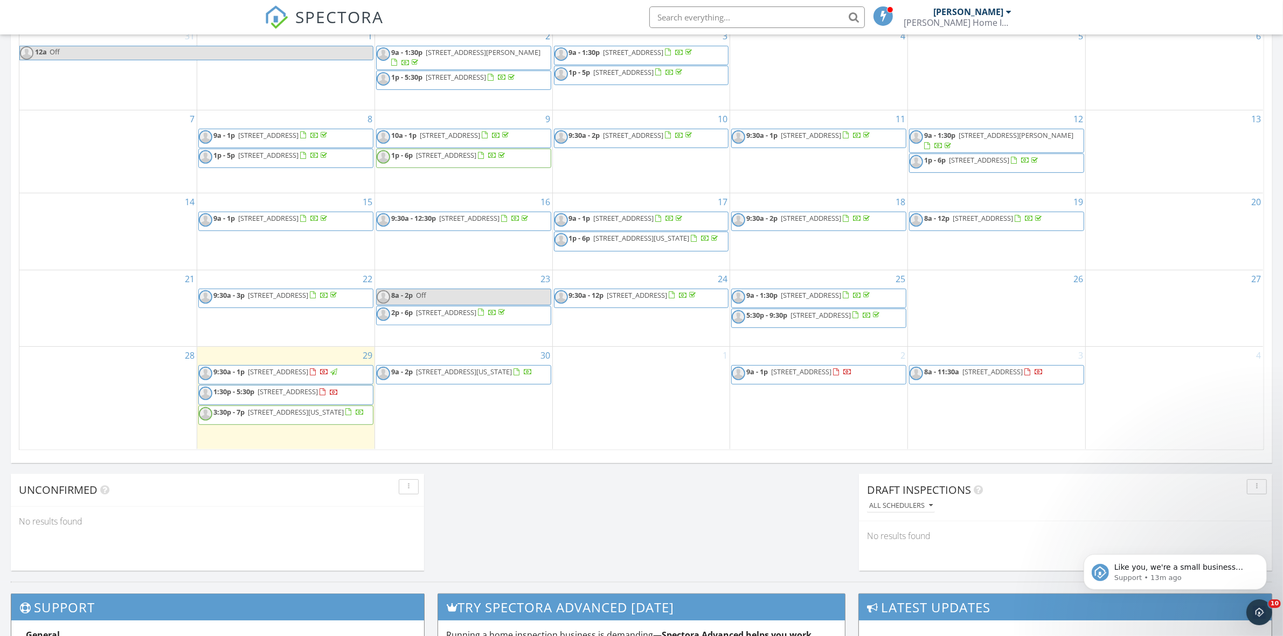
click at [657, 519] on div "[DATE] [PERSON_NAME] 9:30 am [STREET_ADDRESS] [PERSON_NAME] 1 hours and 35 minu…" at bounding box center [641, 91] width 1283 height 981
click at [597, 496] on div "[DATE] [PERSON_NAME] 9:30 am [STREET_ADDRESS] [PERSON_NAME] 1 hours and 35 minu…" at bounding box center [641, 91] width 1283 height 981
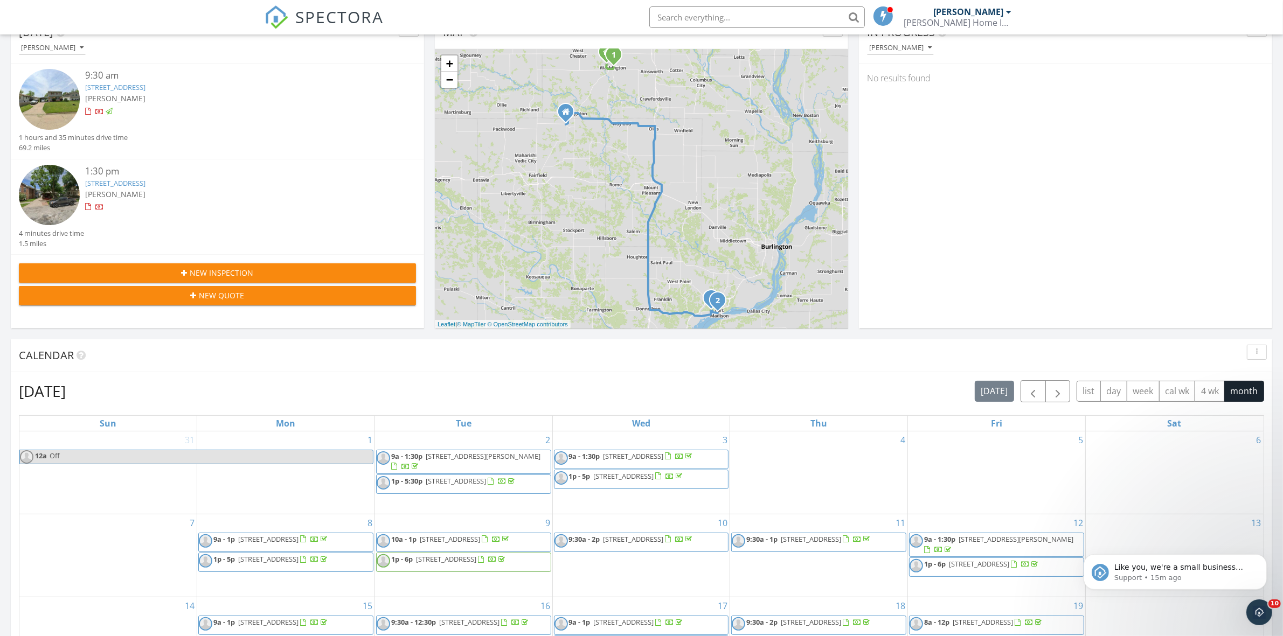
scroll to position [0, 0]
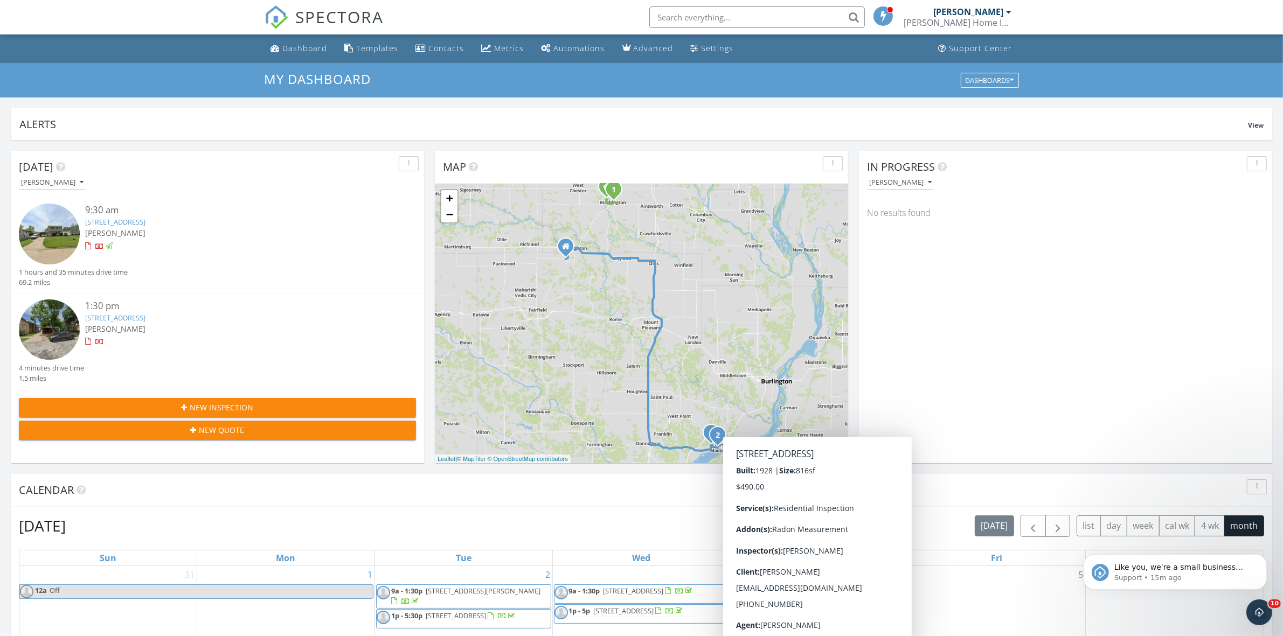
click at [1131, 373] on div "In Progress [PERSON_NAME] No results found" at bounding box center [1065, 307] width 413 height 313
